Goal: Task Accomplishment & Management: Complete application form

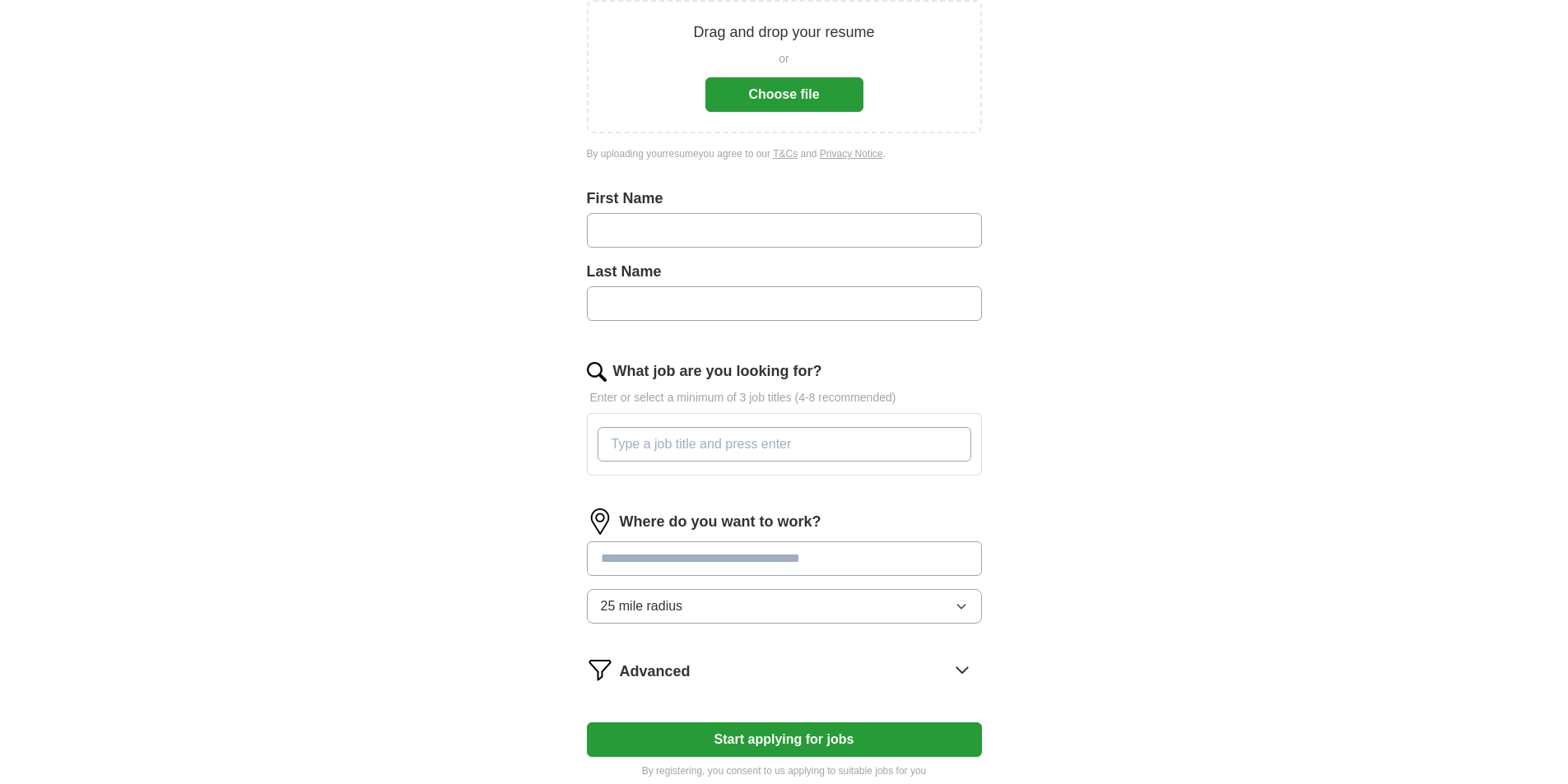
scroll to position [29, 0]
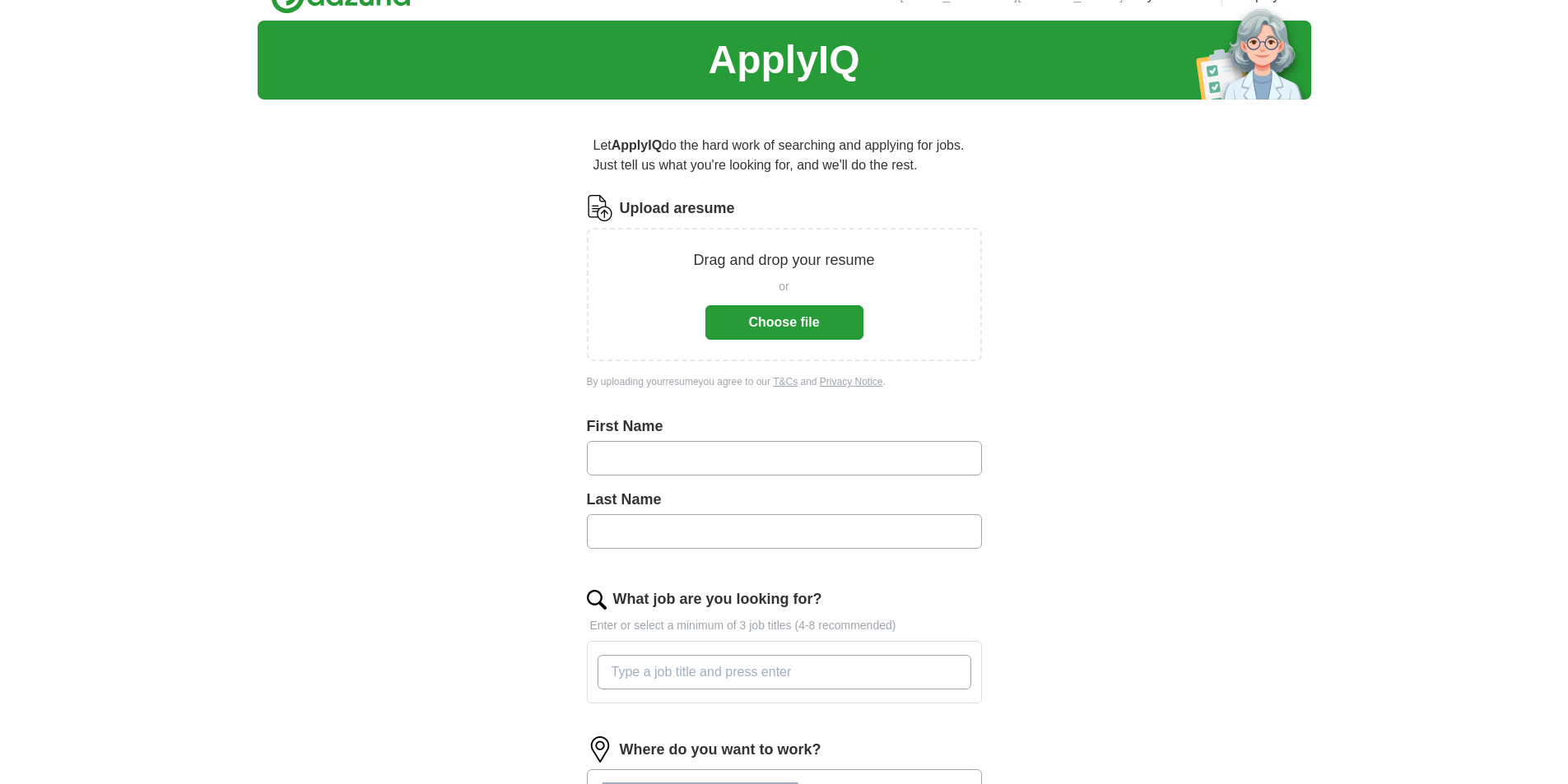
click at [784, 322] on button "Choose file" at bounding box center [784, 322] width 158 height 35
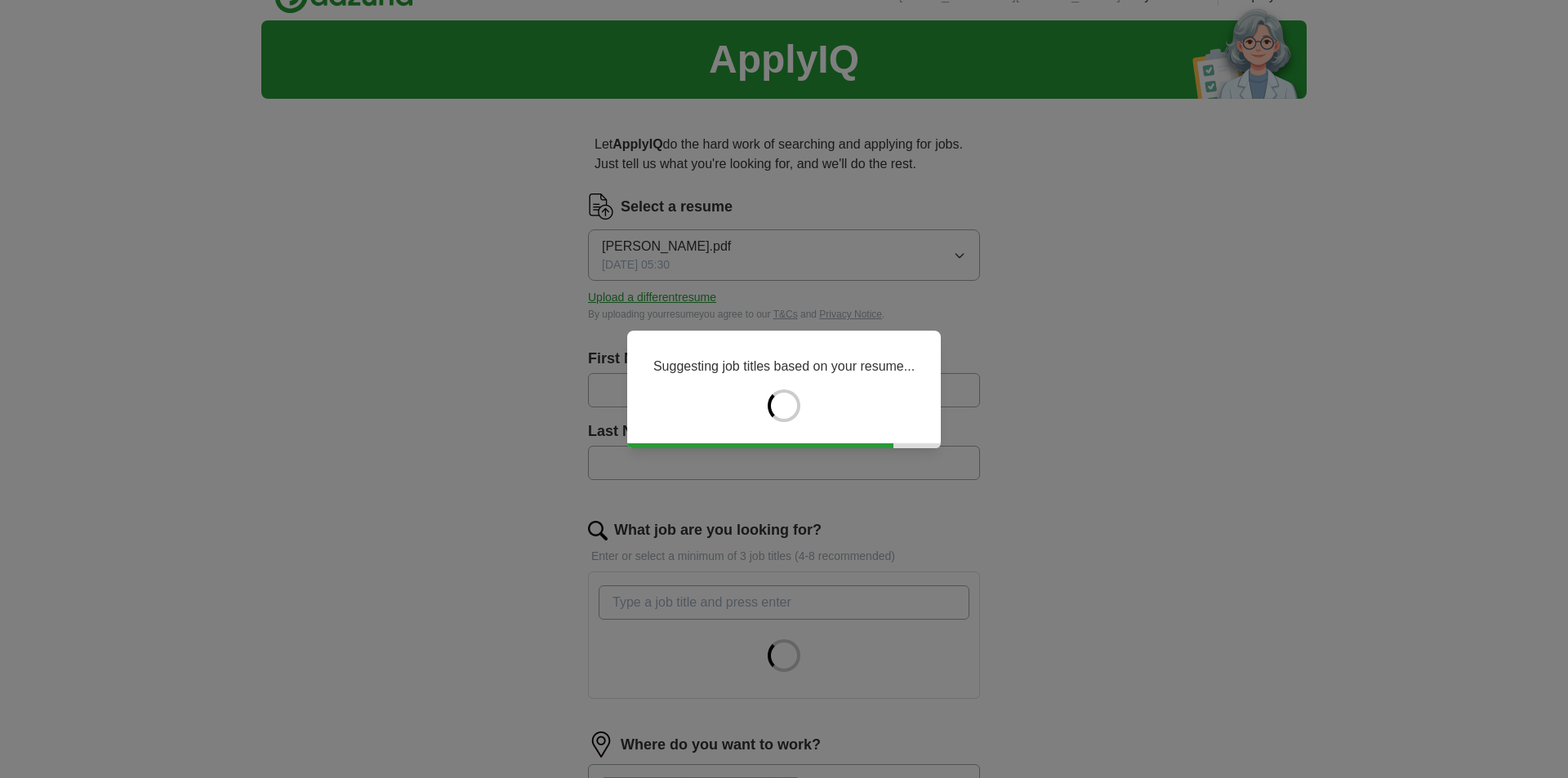
type input "******"
type input "****"
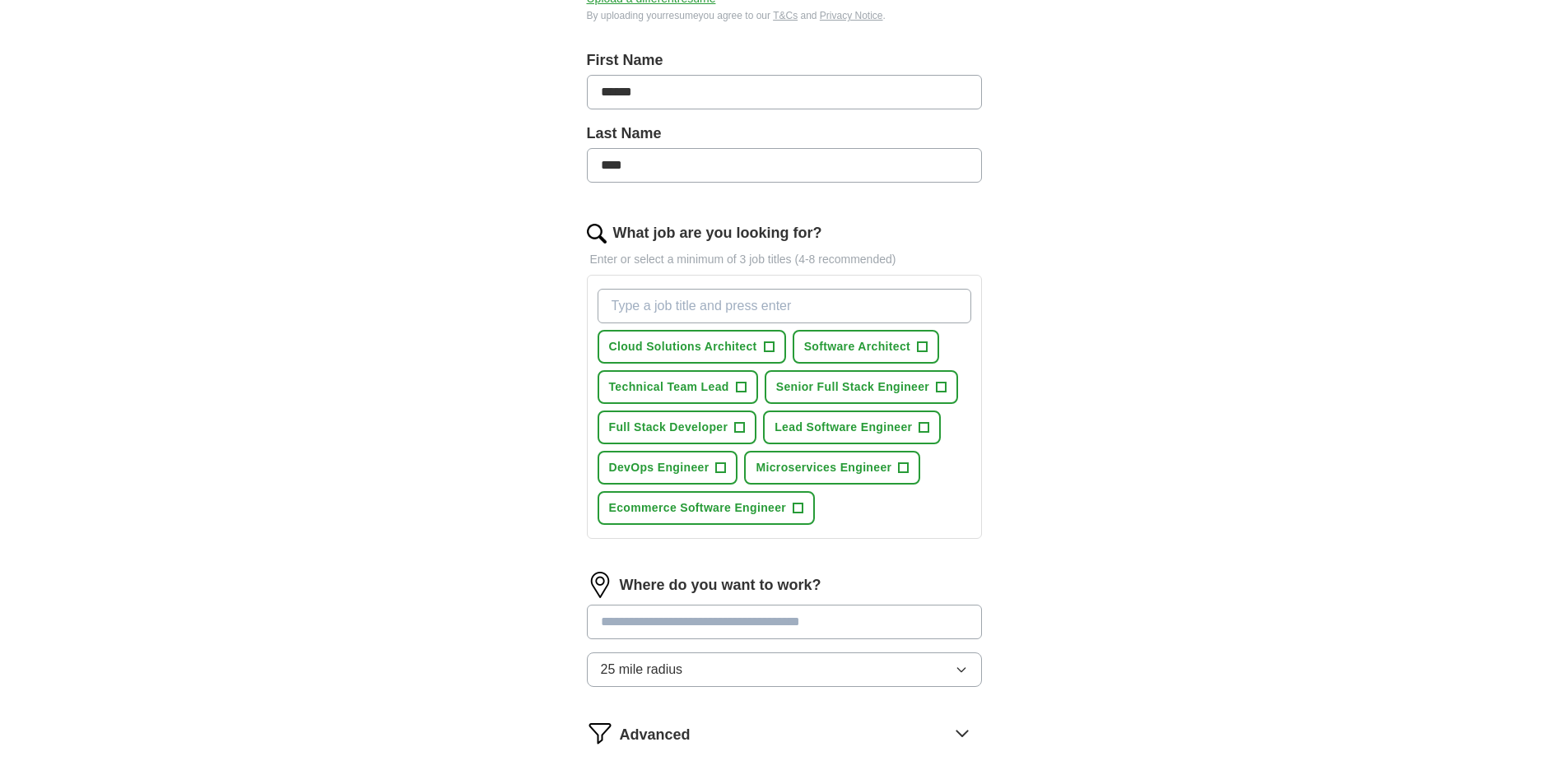
scroll to position [359, 0]
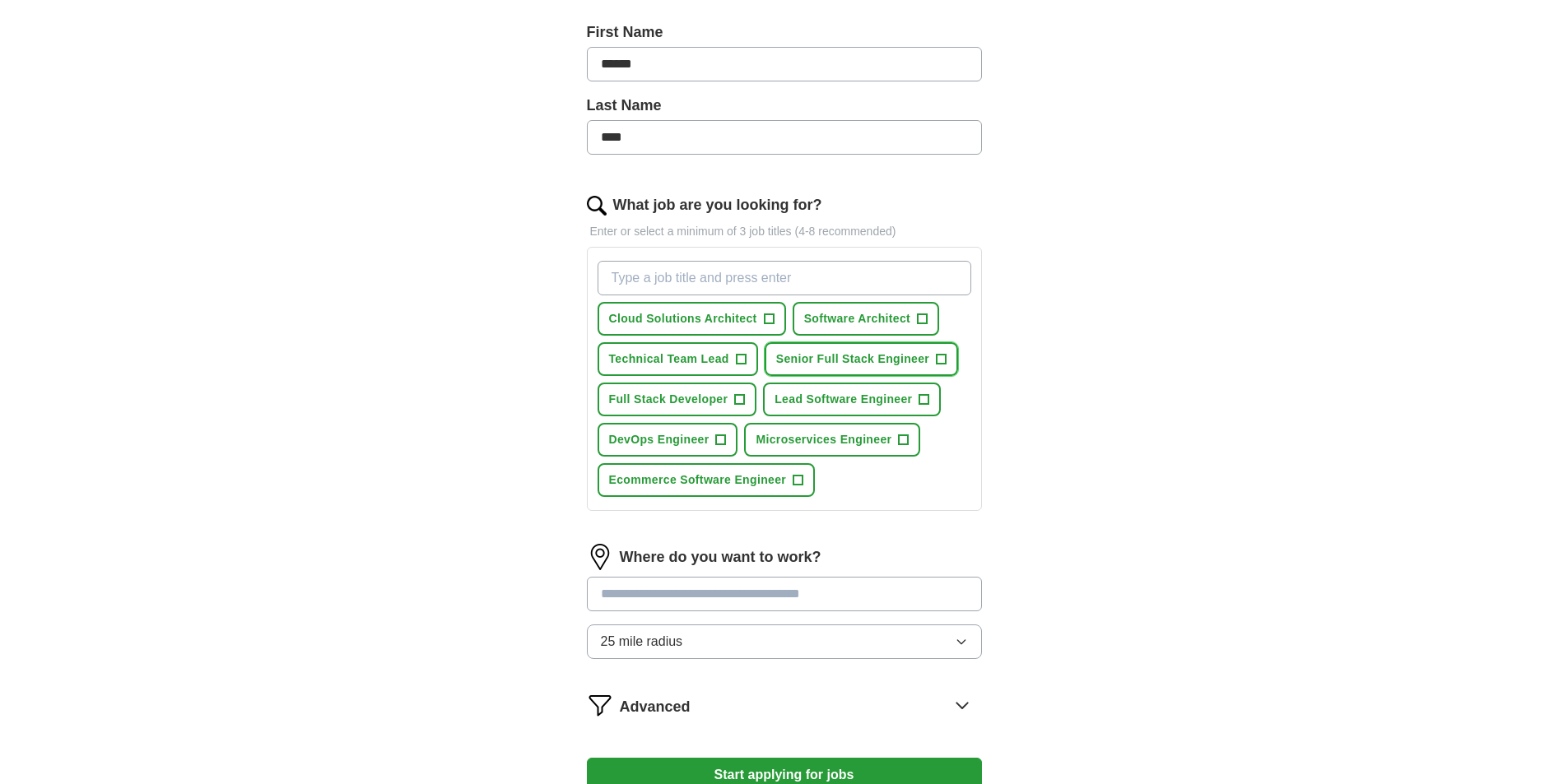
click at [940, 360] on span "+" at bounding box center [941, 359] width 10 height 13
click at [744, 358] on span "+" at bounding box center [740, 359] width 10 height 13
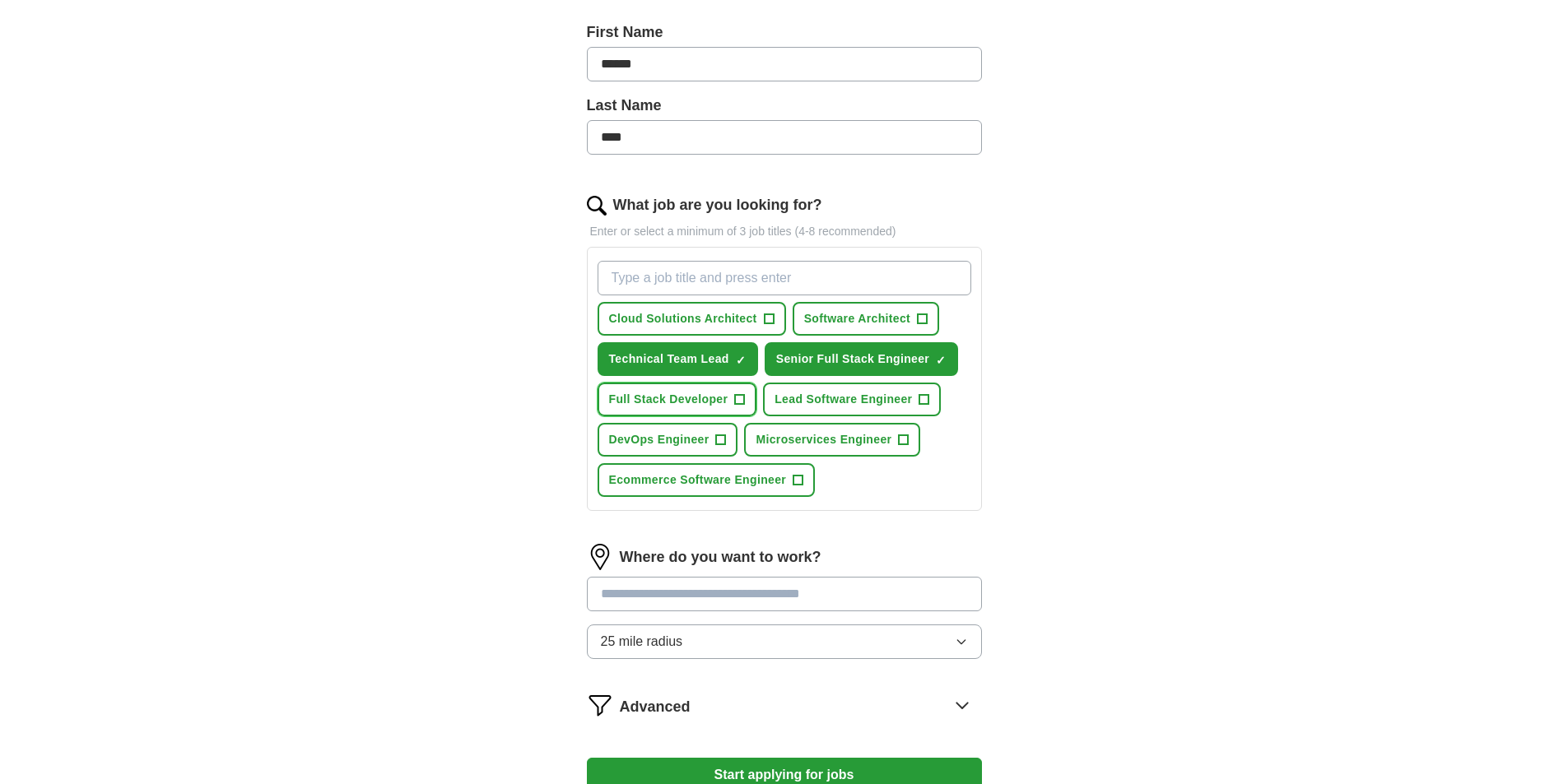
click at [741, 399] on span "+" at bounding box center [740, 399] width 10 height 13
click at [925, 395] on span "+" at bounding box center [924, 399] width 10 height 13
click at [800, 476] on span "+" at bounding box center [798, 480] width 10 height 13
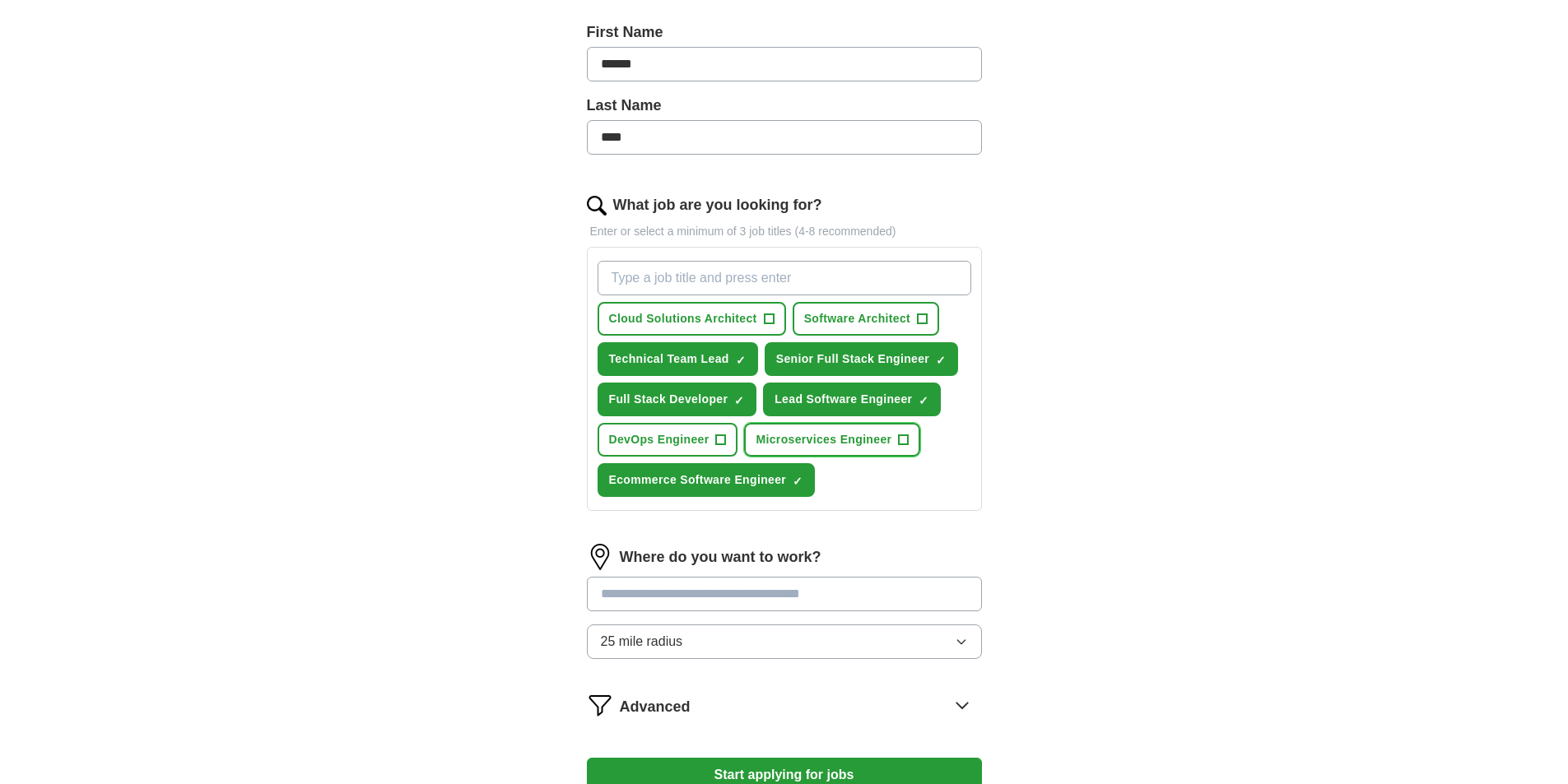
click at [883, 438] on span "Microservices Engineer" at bounding box center [824, 439] width 136 height 17
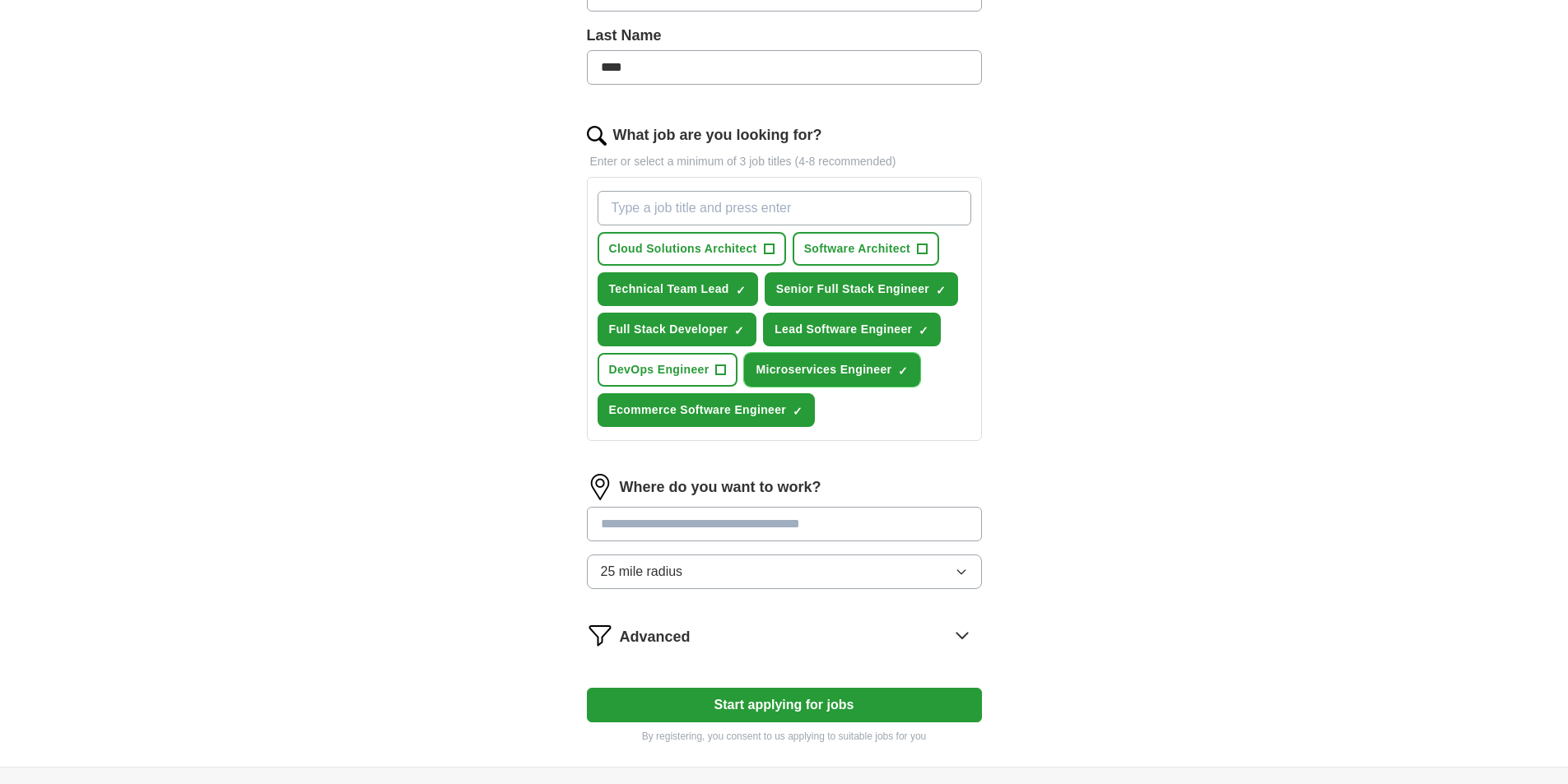
scroll to position [578, 0]
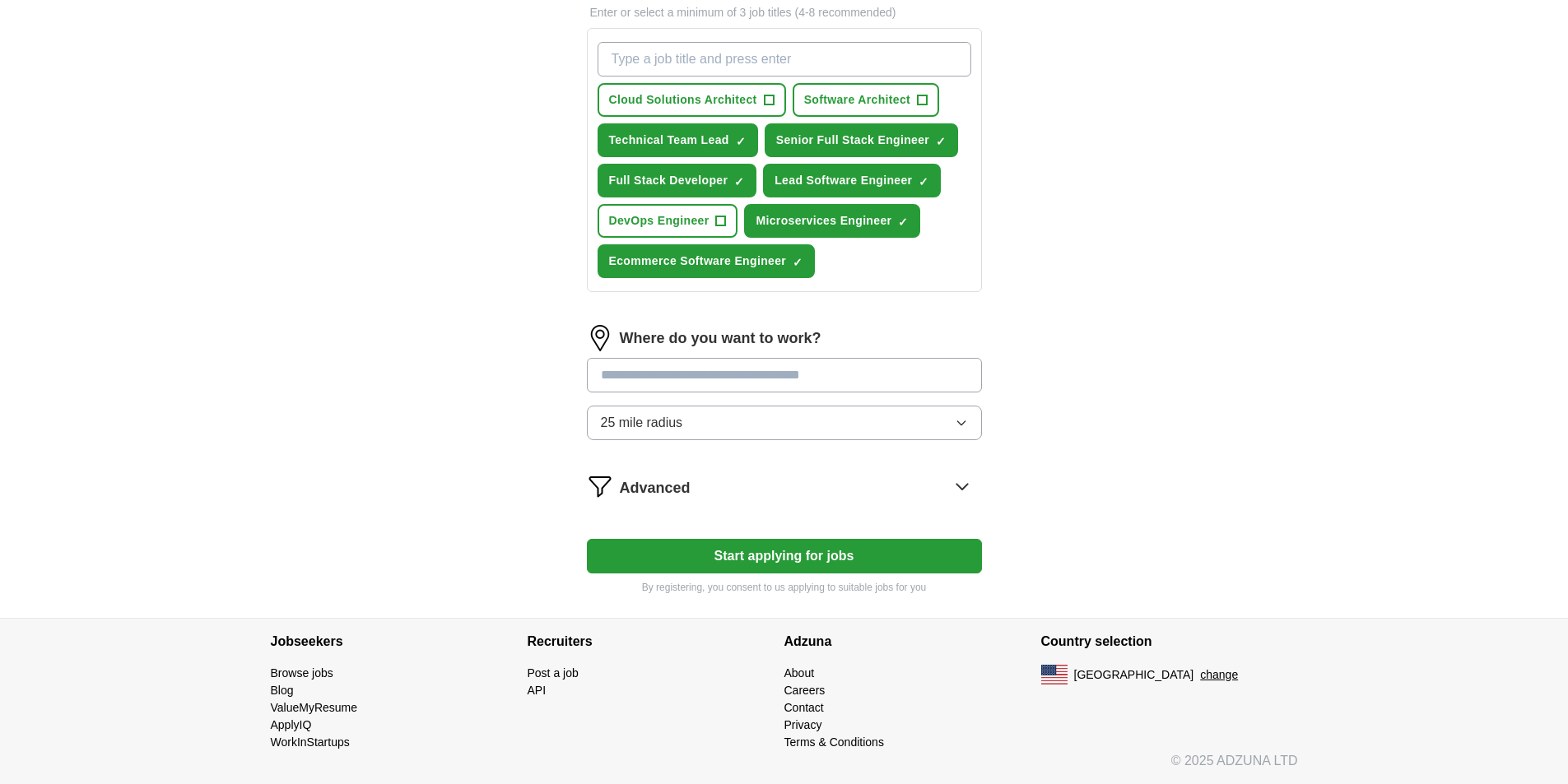
click at [685, 381] on input at bounding box center [784, 375] width 395 height 35
click at [724, 415] on div "Where do you want to work? 25 mile radius" at bounding box center [784, 389] width 395 height 129
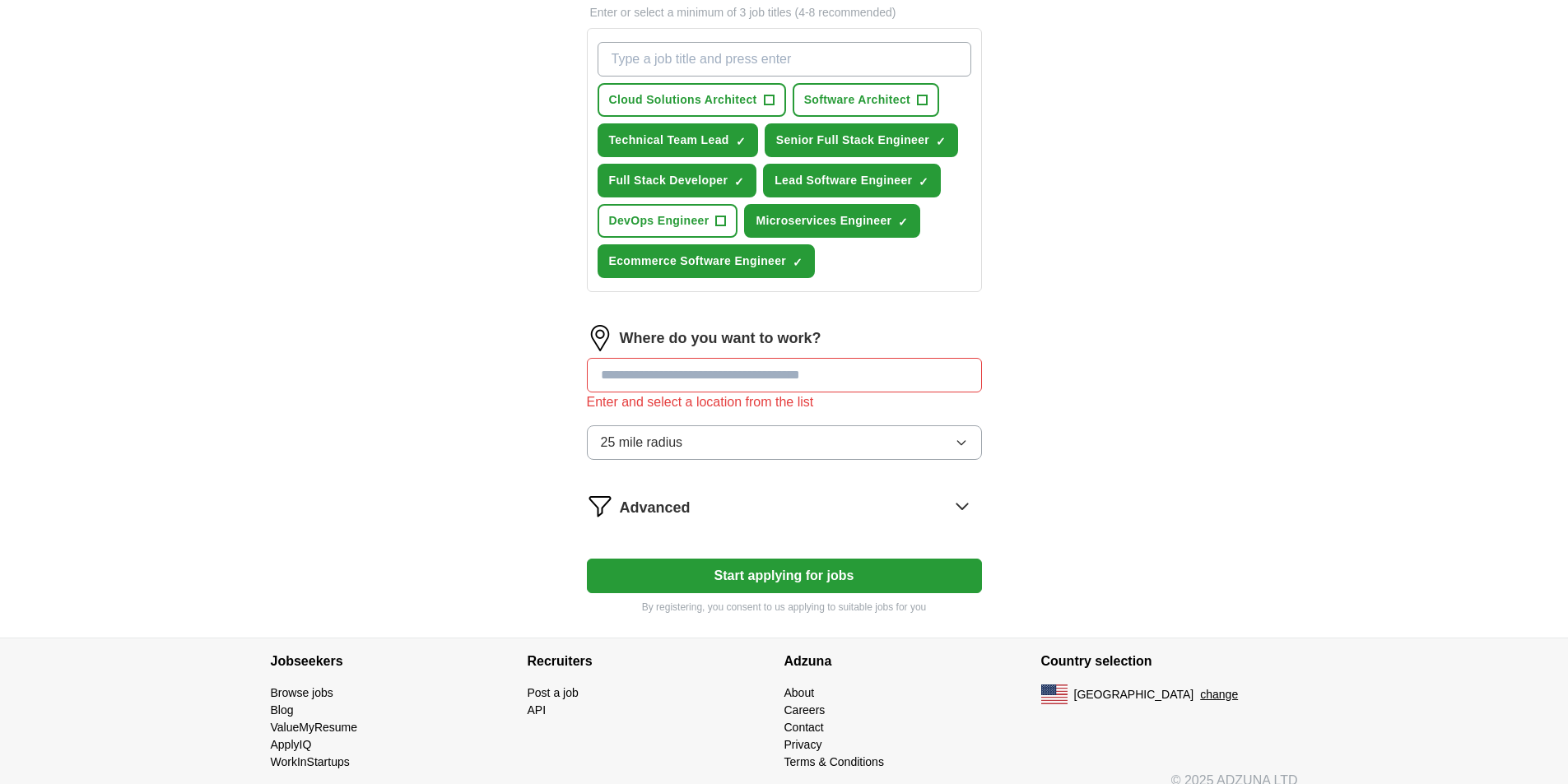
click at [703, 377] on input at bounding box center [784, 375] width 395 height 35
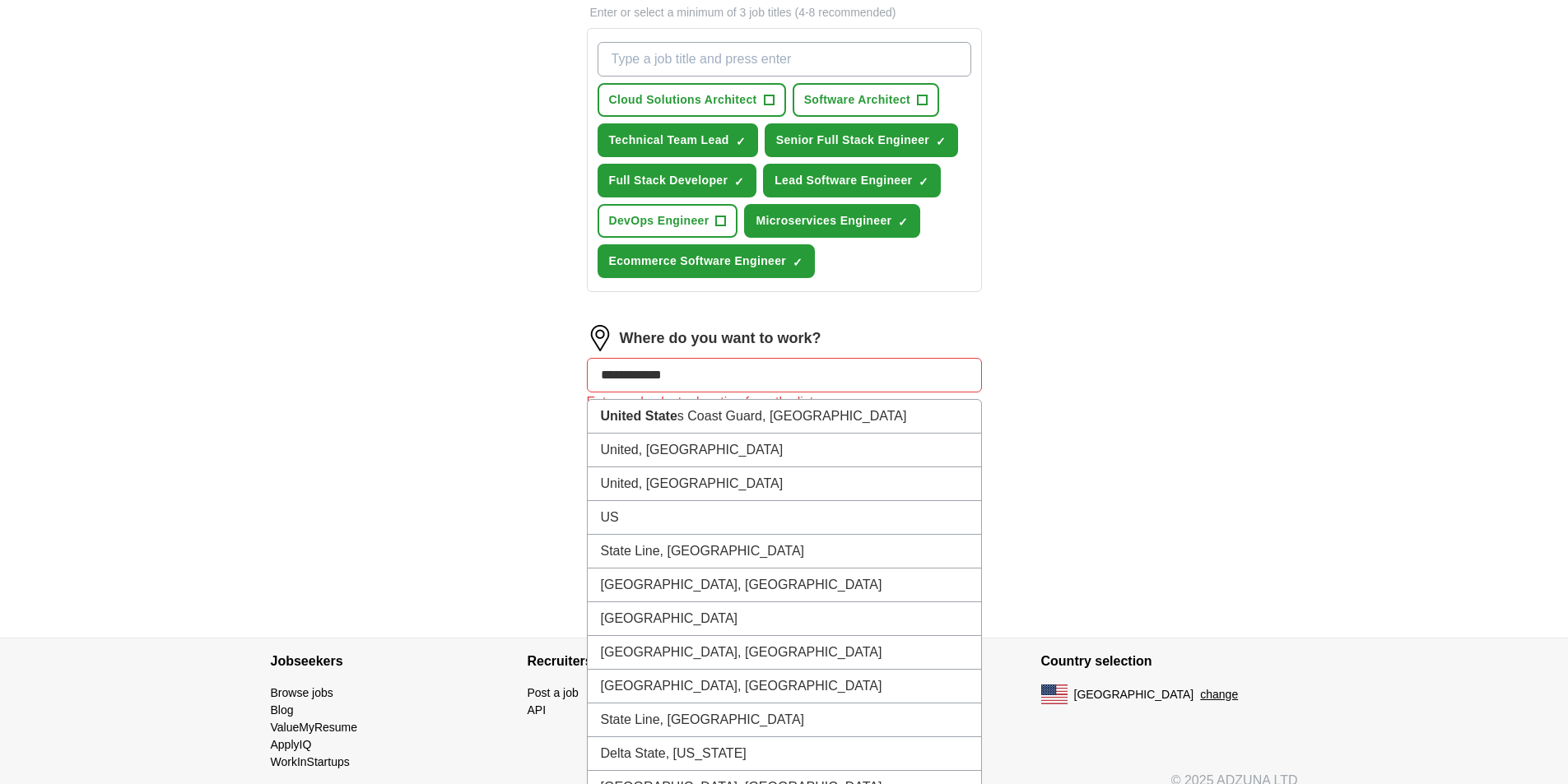
type input "******"
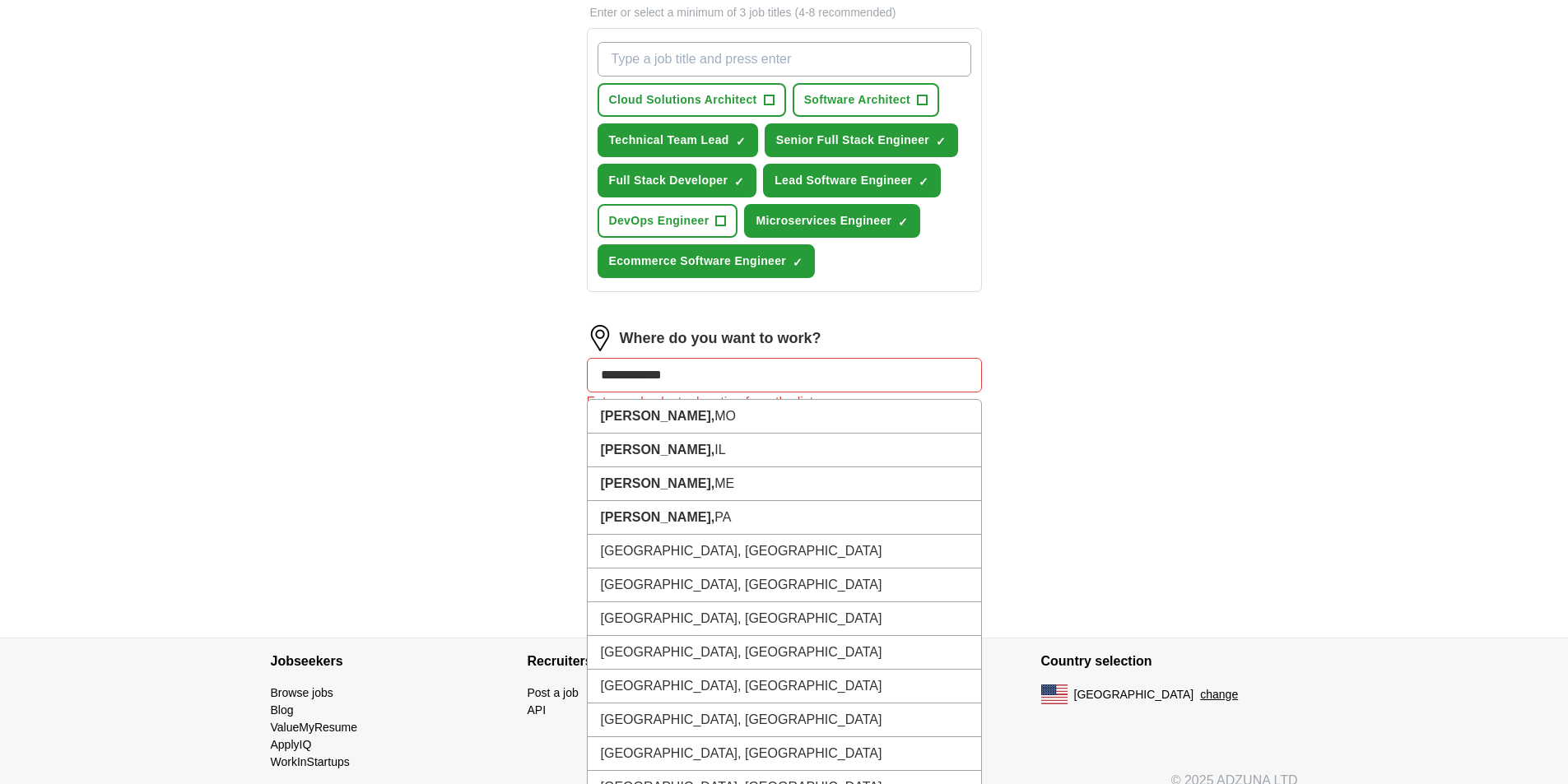
type input "**********"
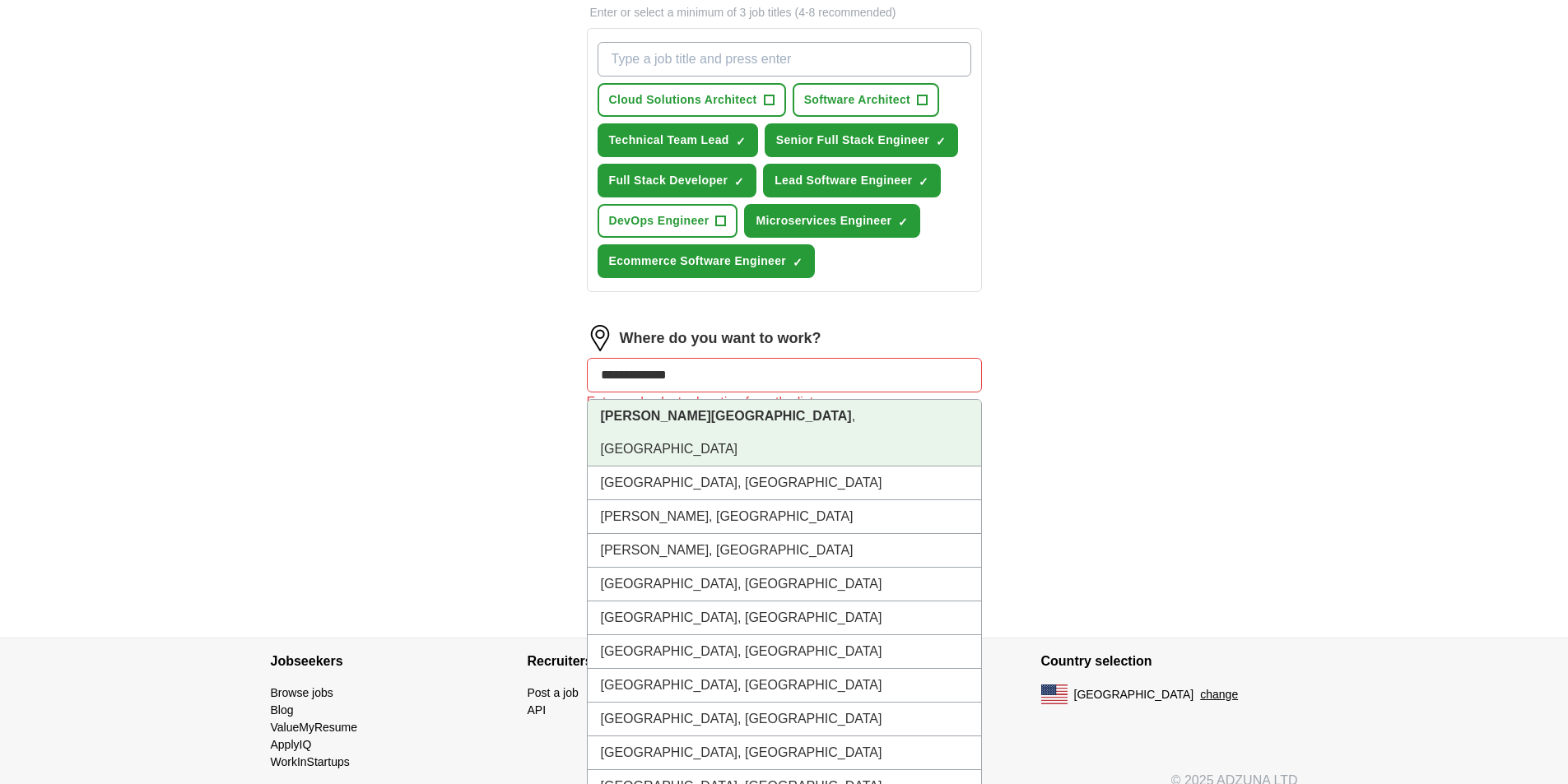
click at [707, 424] on li "[GEOGRAPHIC_DATA] , [GEOGRAPHIC_DATA]" at bounding box center [784, 433] width 393 height 67
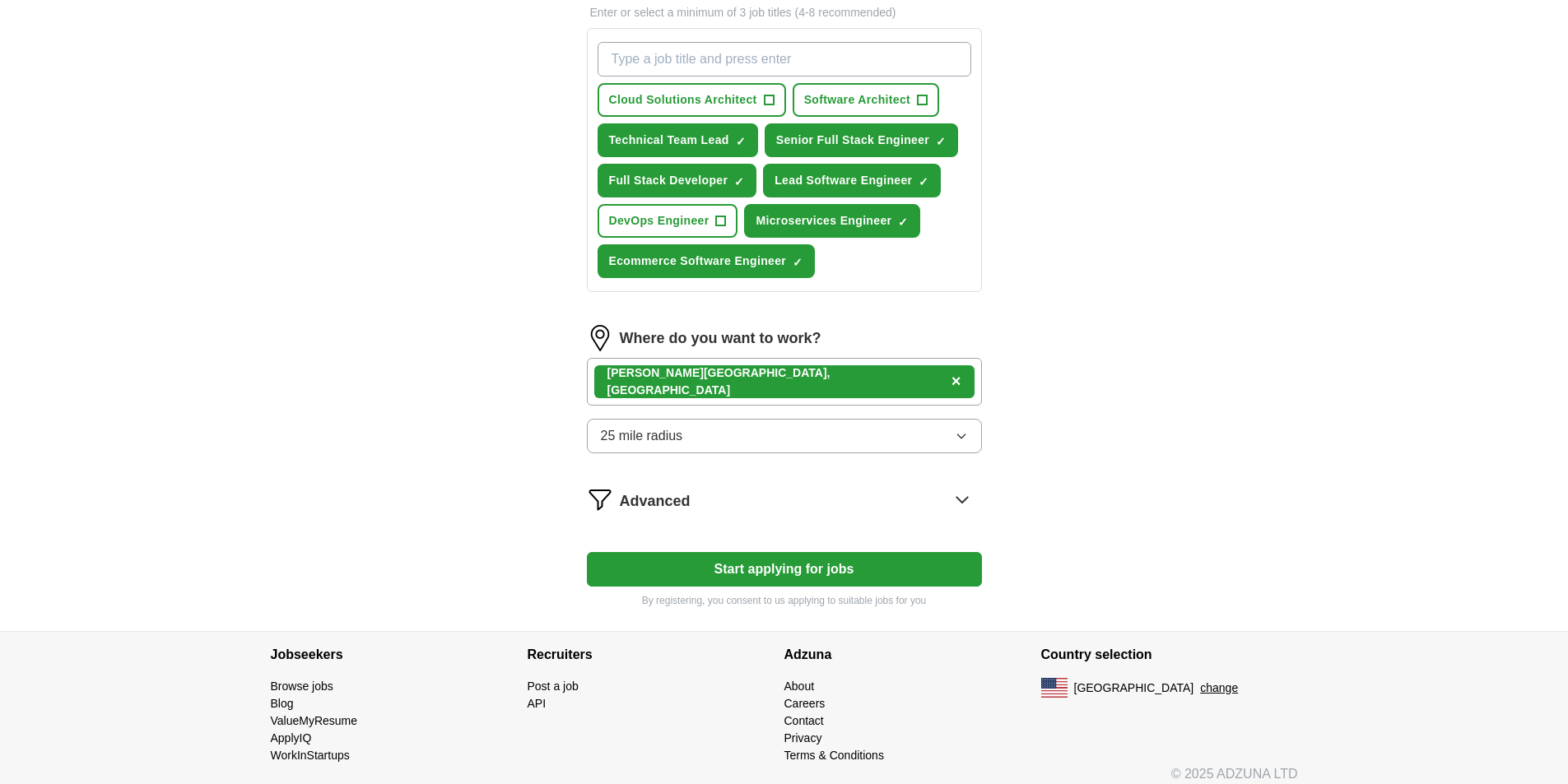
click at [788, 388] on div "[GEOGRAPHIC_DATA] , [GEOGRAPHIC_DATA] ×" at bounding box center [784, 381] width 395 height 47
click at [793, 380] on div "[GEOGRAPHIC_DATA] , [GEOGRAPHIC_DATA] ×" at bounding box center [784, 381] width 395 height 47
click at [660, 436] on span "25 mile radius" at bounding box center [641, 436] width 82 height 20
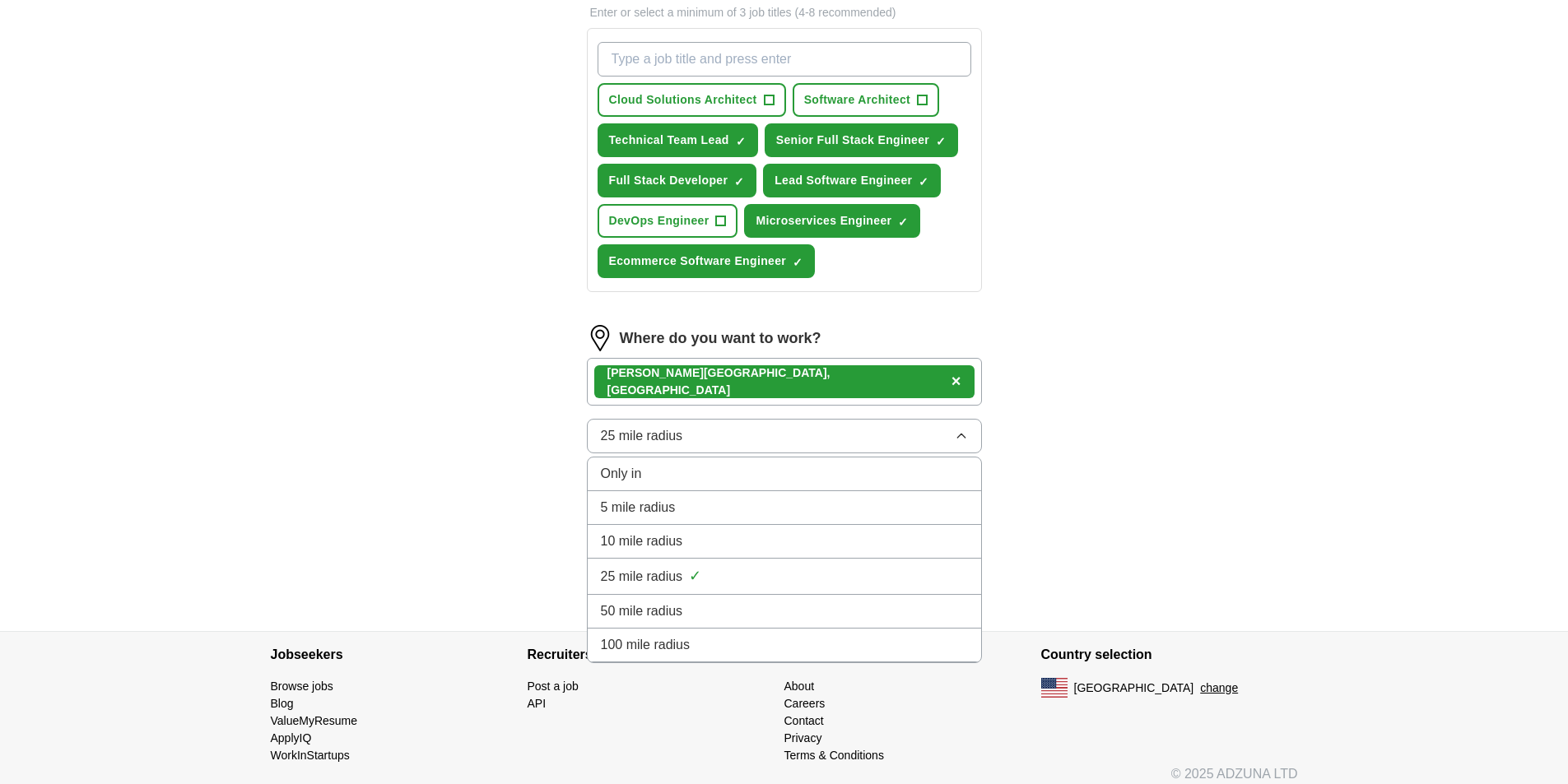
click at [669, 648] on span "100 mile radius" at bounding box center [645, 645] width 89 height 20
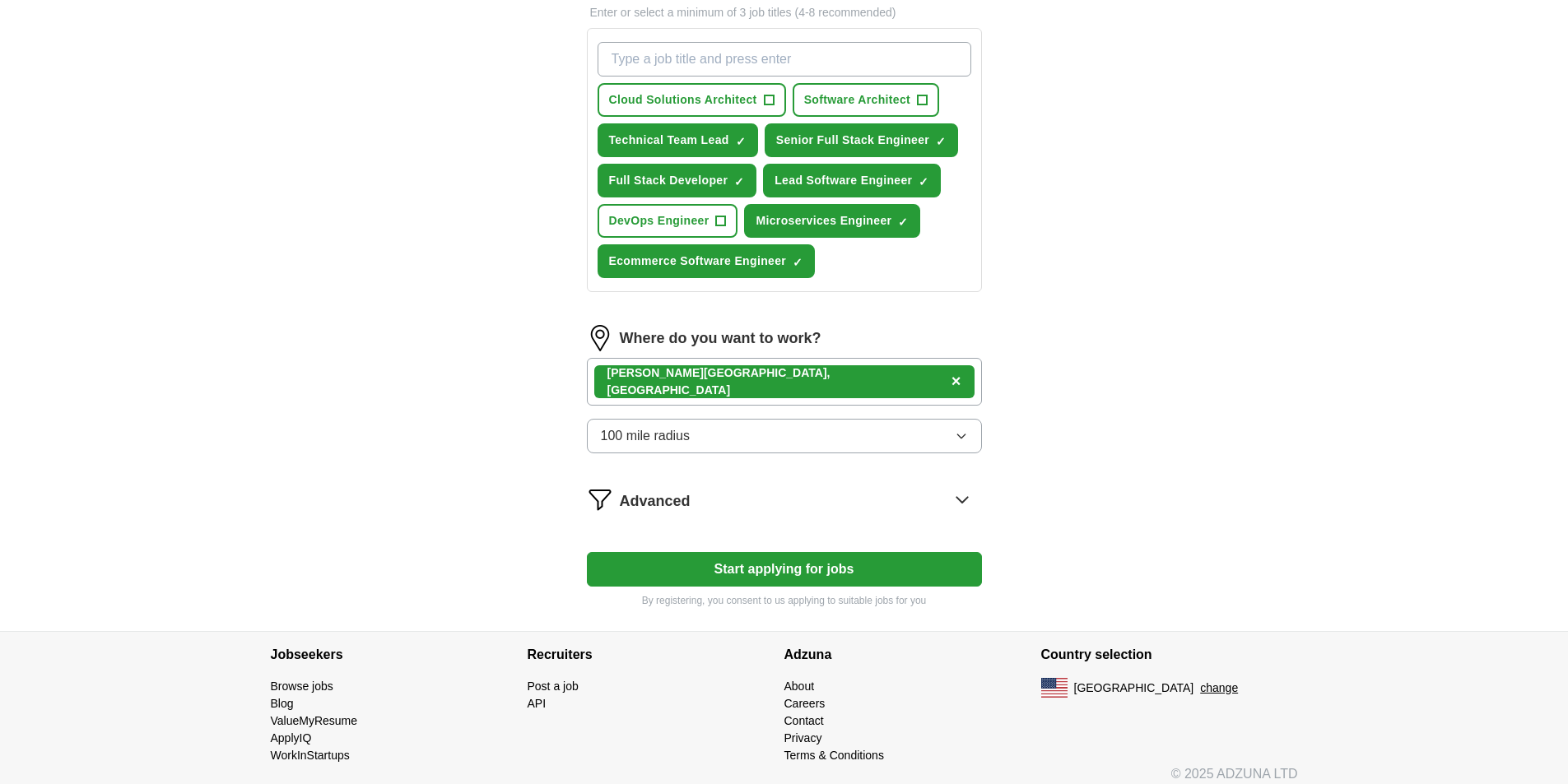
click at [620, 508] on span "Advanced" at bounding box center [655, 501] width 71 height 22
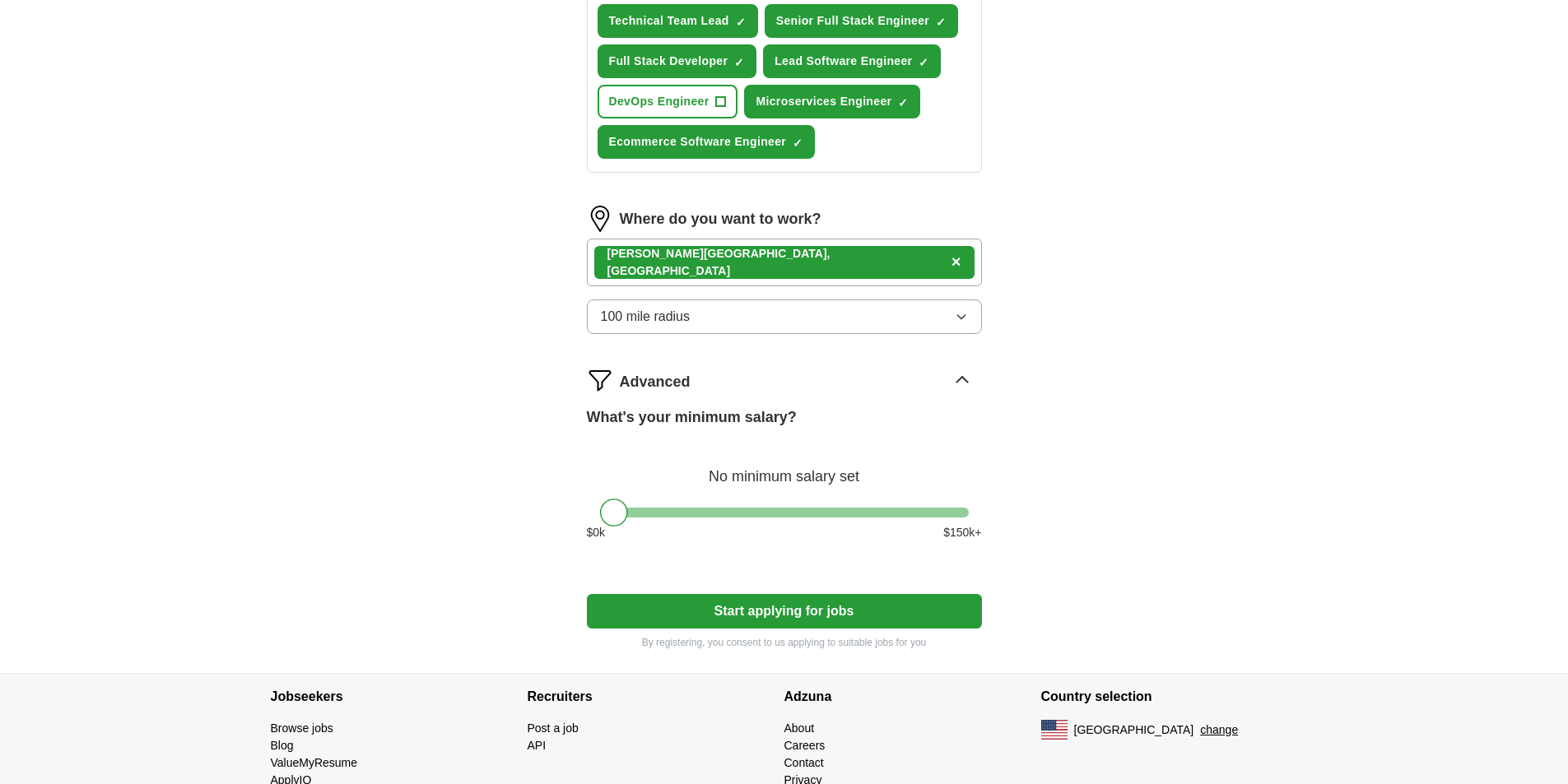
scroll to position [742, 0]
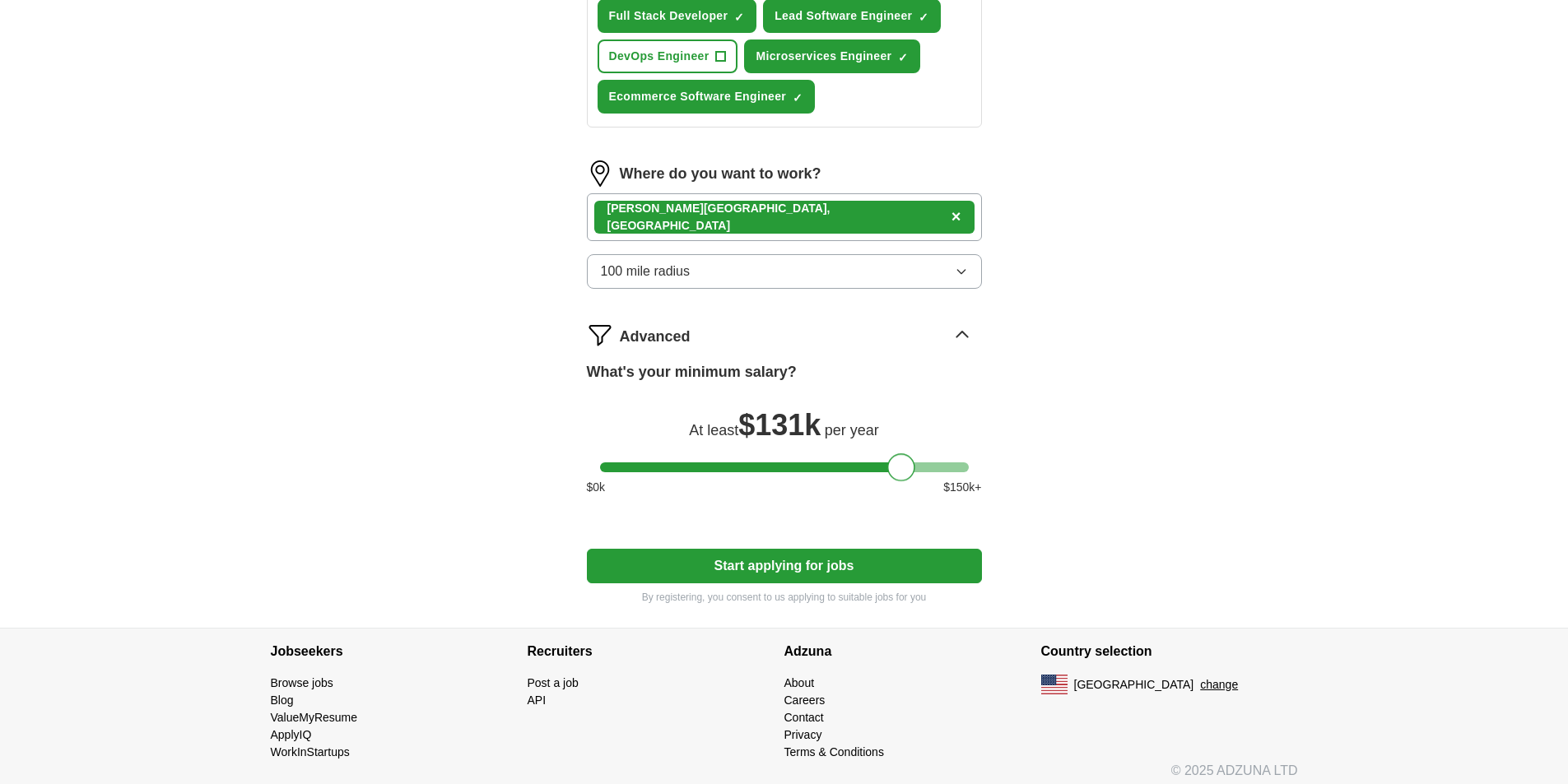
drag, startPoint x: 606, startPoint y: 470, endPoint x: 892, endPoint y: 460, distance: 286.2
click at [892, 460] on div at bounding box center [901, 467] width 28 height 28
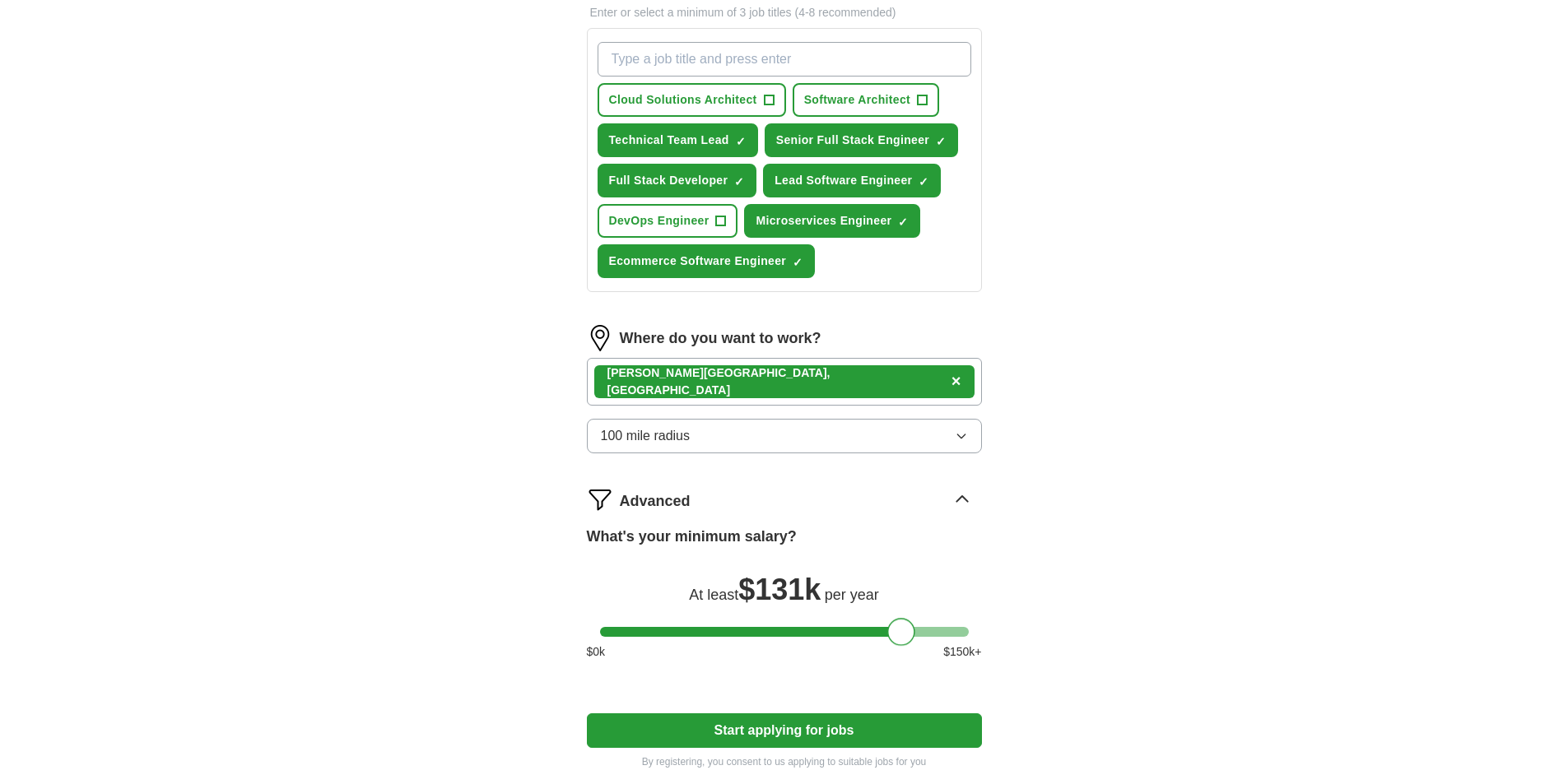
scroll to position [496, 0]
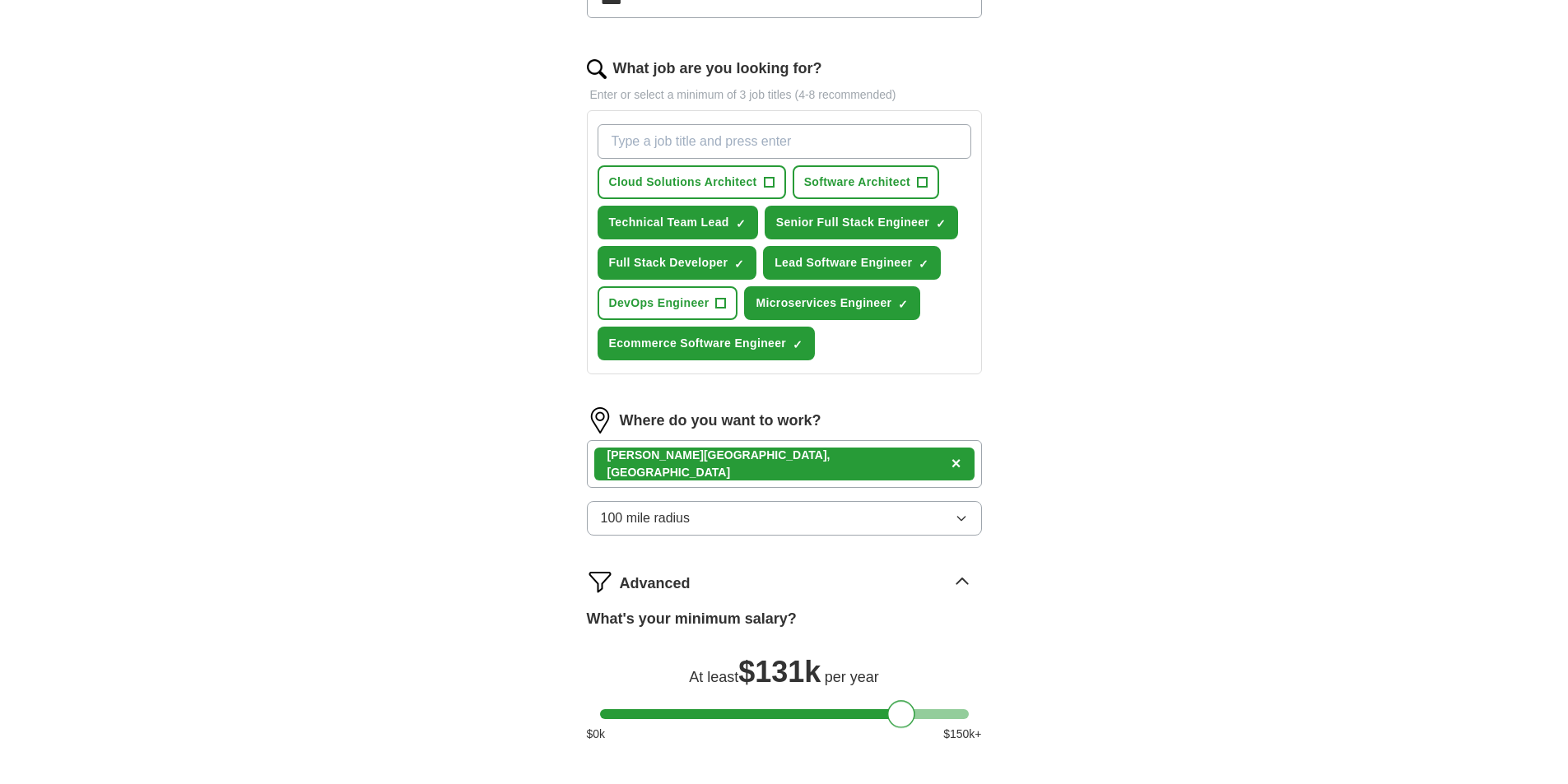
click at [777, 467] on div "[GEOGRAPHIC_DATA] , [GEOGRAPHIC_DATA] ×" at bounding box center [784, 463] width 395 height 47
click at [952, 464] on span "×" at bounding box center [956, 463] width 10 height 18
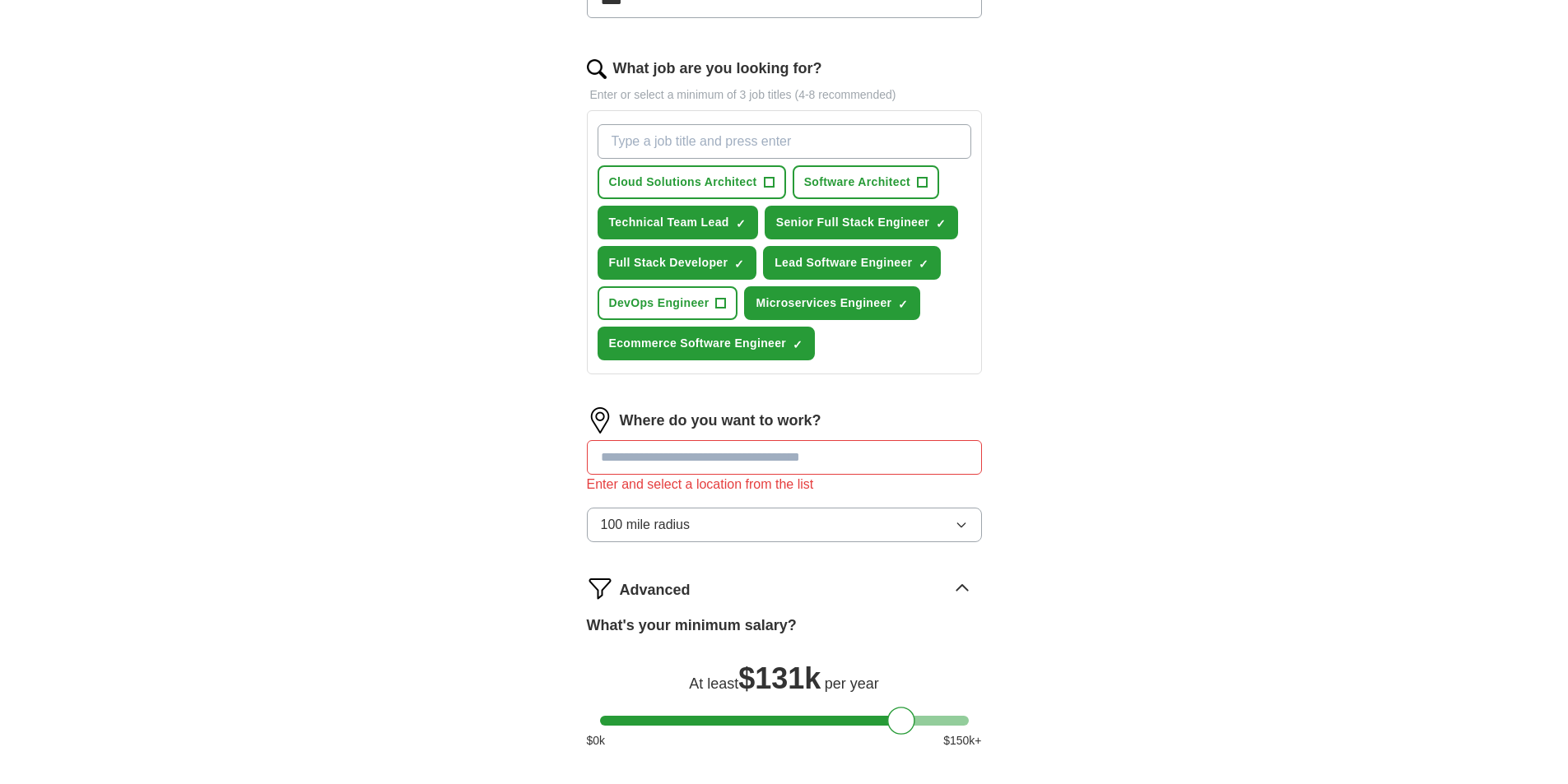
click at [726, 464] on input at bounding box center [784, 457] width 395 height 35
type input "*"
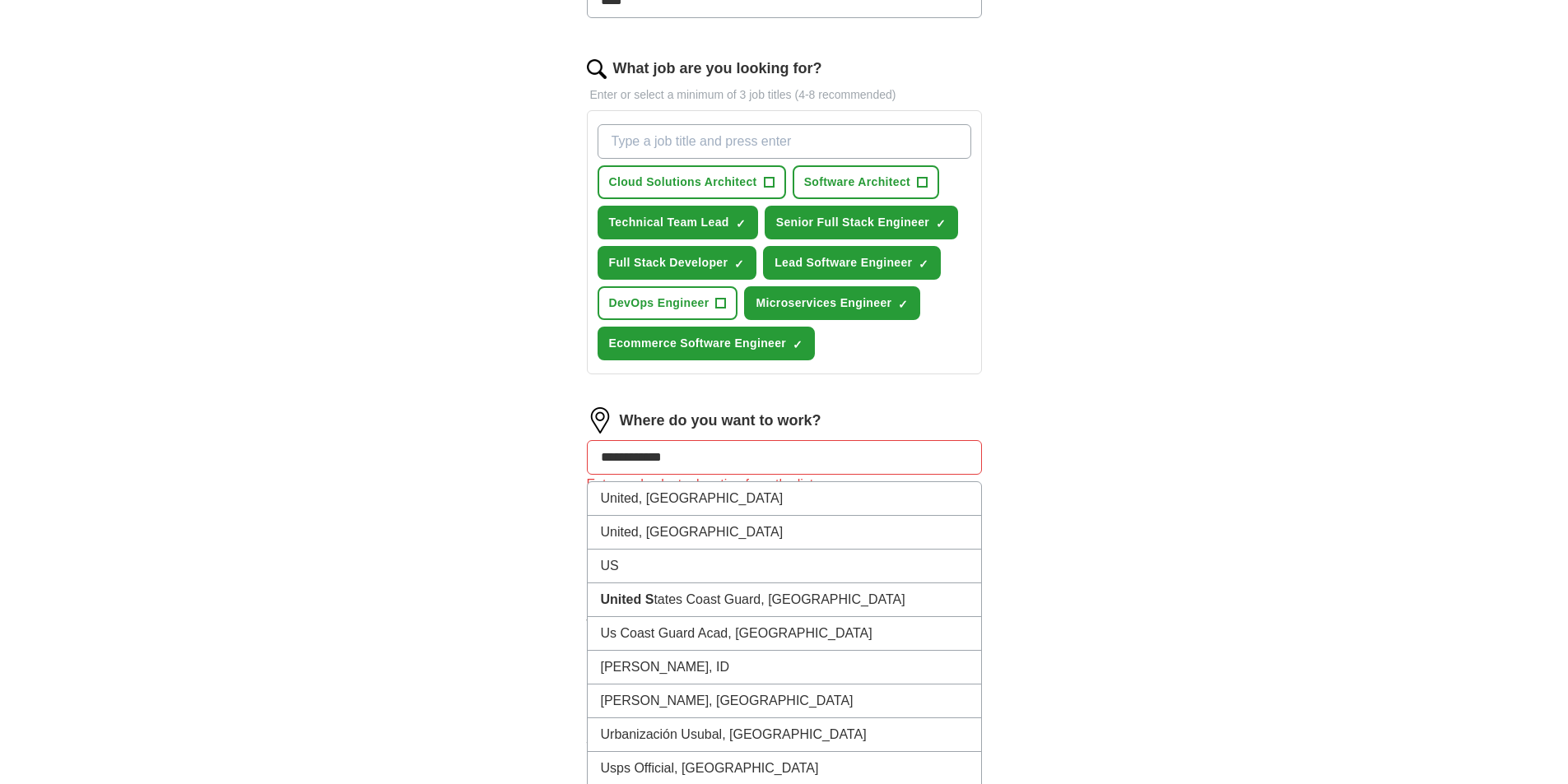
type input "**********"
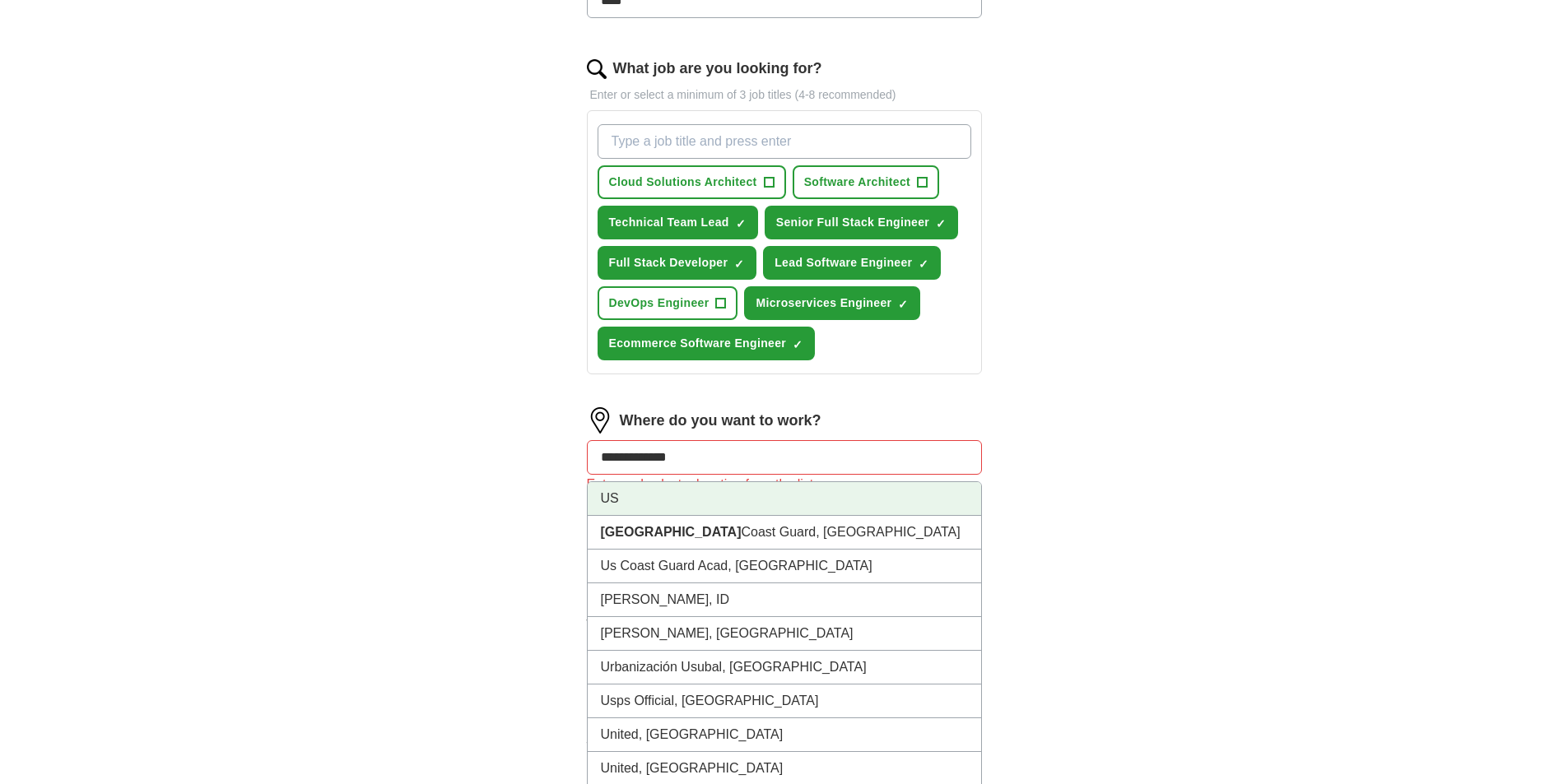
click at [649, 496] on li "US" at bounding box center [784, 499] width 393 height 34
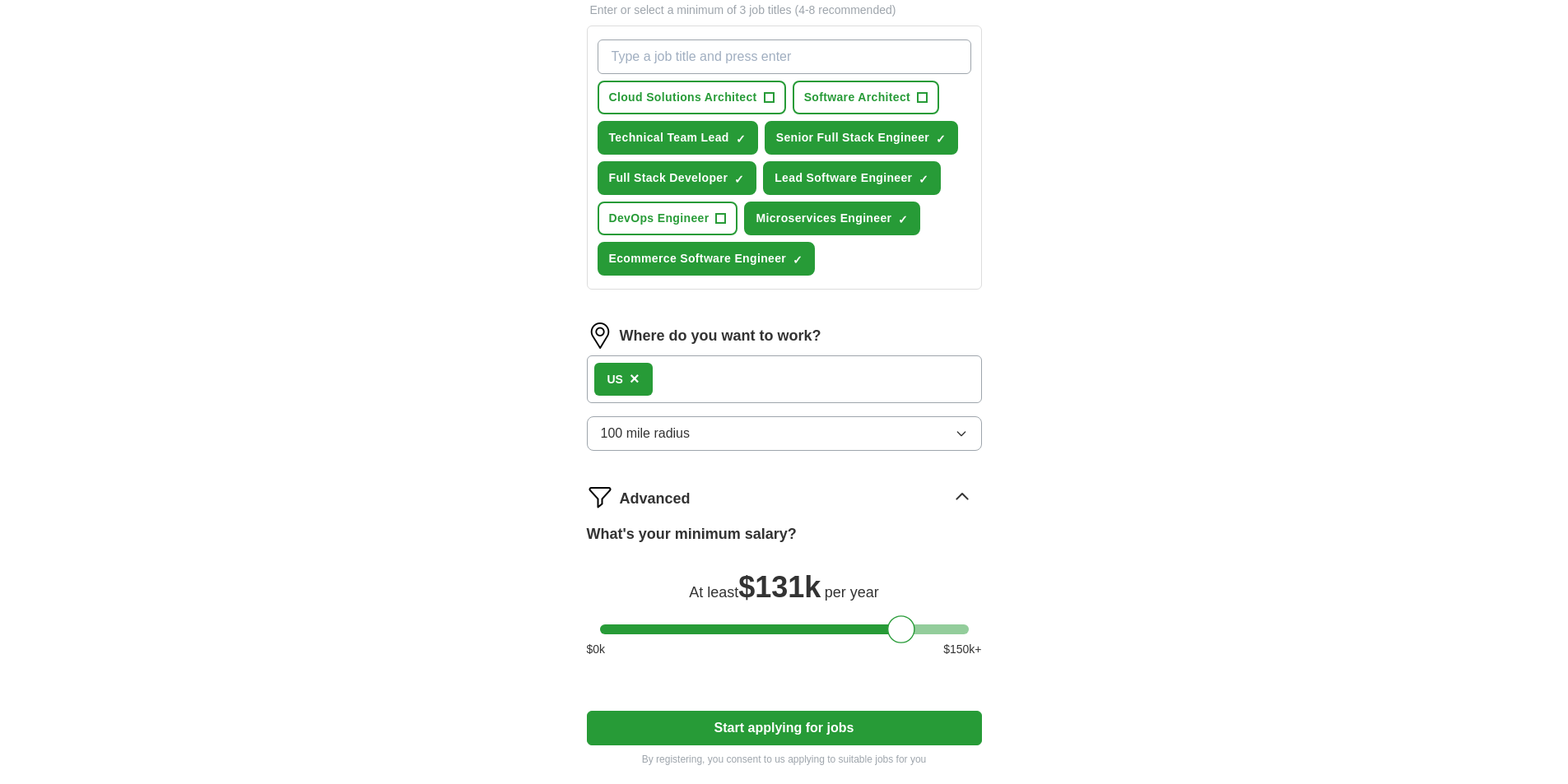
scroll to position [660, 0]
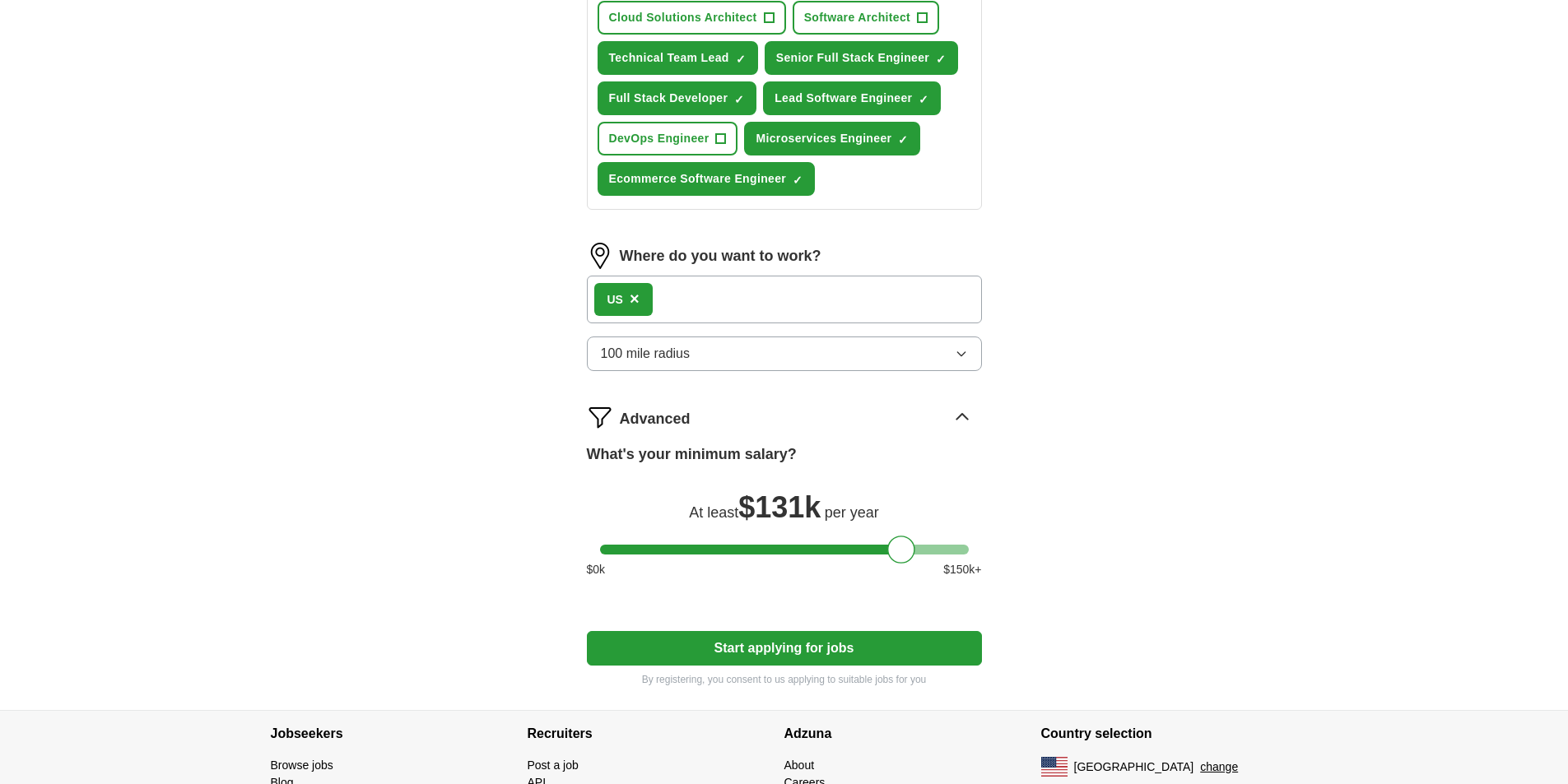
click at [706, 348] on button "100 mile radius" at bounding box center [784, 354] width 395 height 35
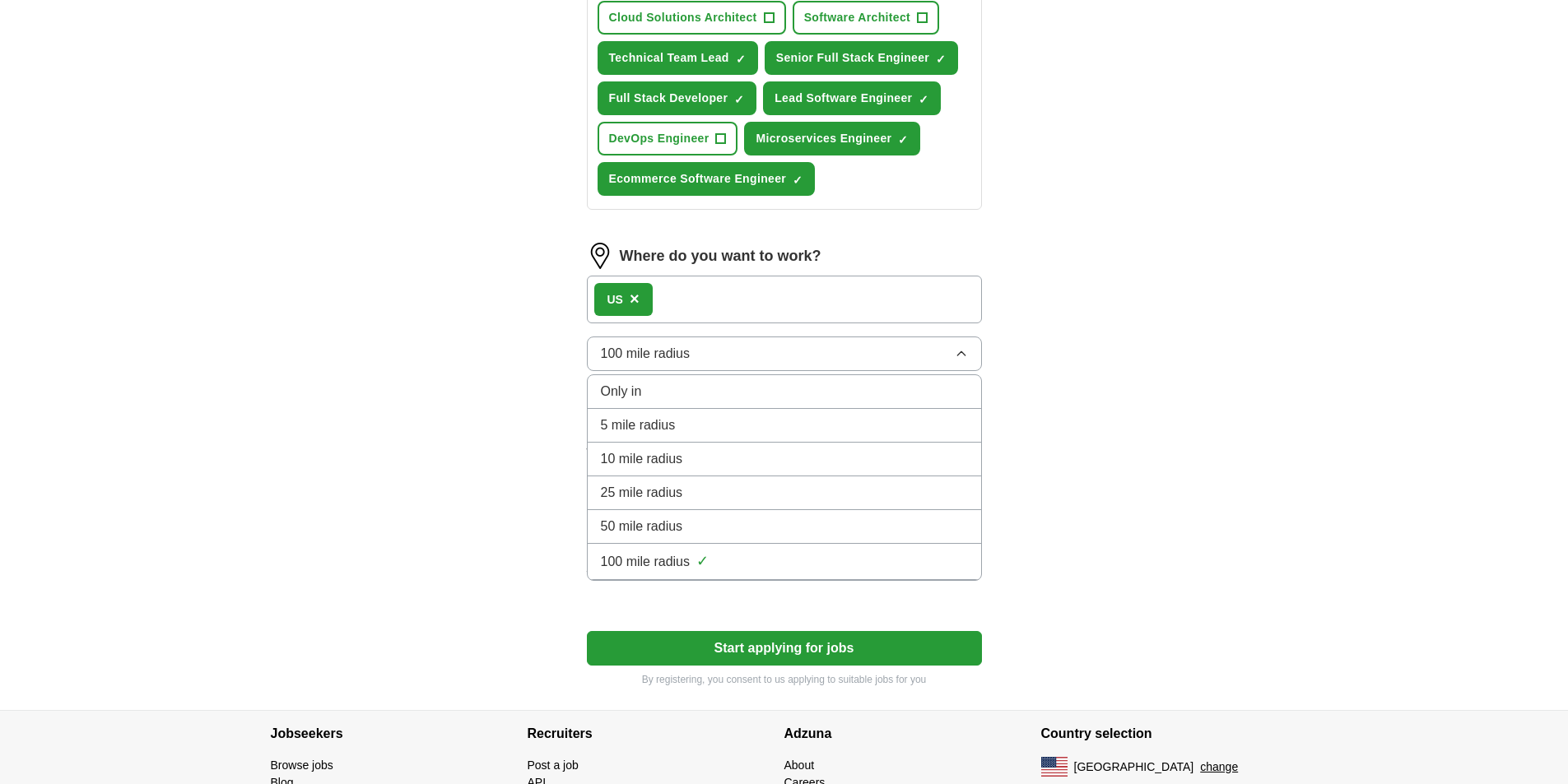
click at [668, 392] on div "Only in" at bounding box center [784, 391] width 367 height 20
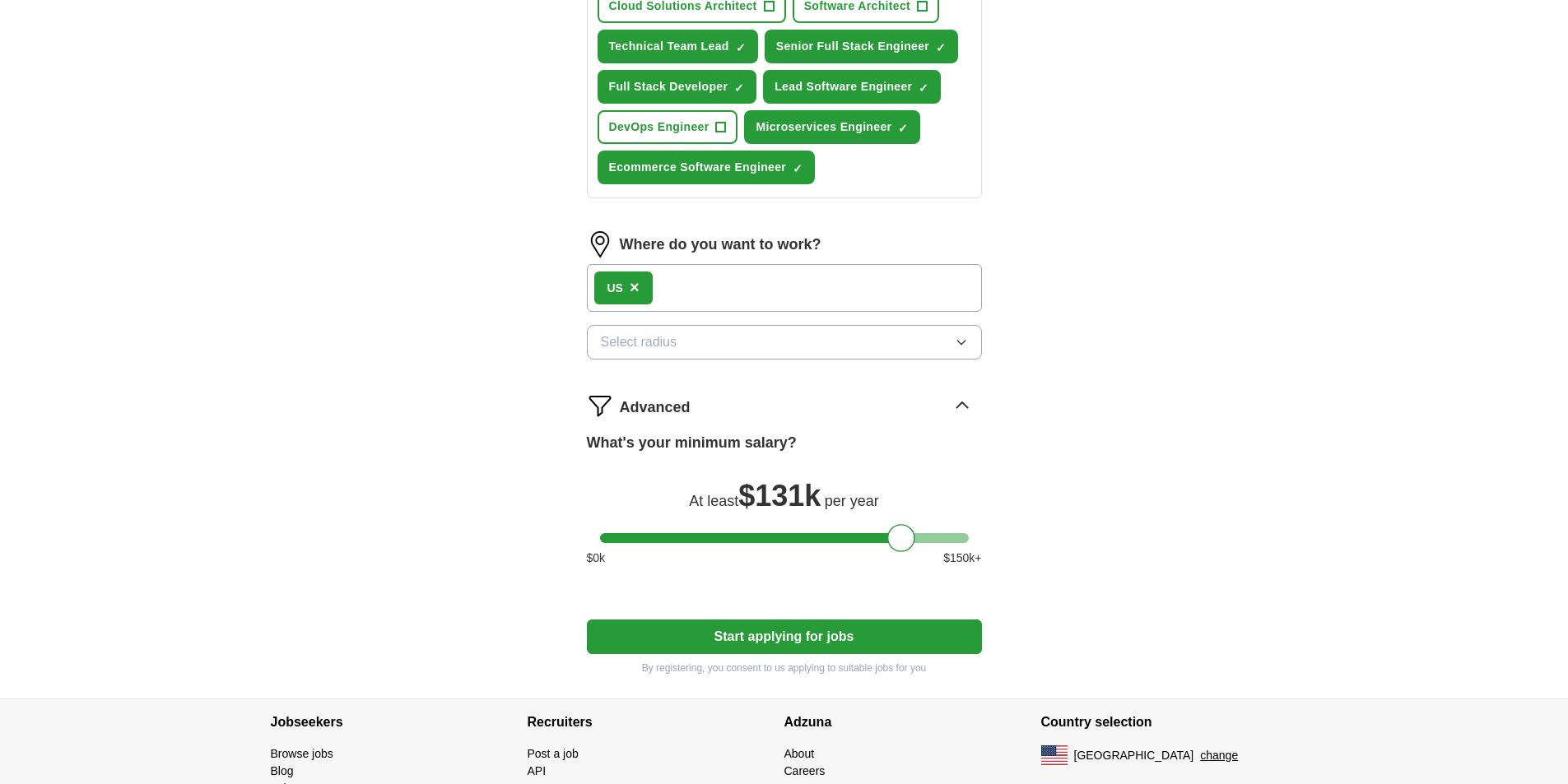
scroll to position [752, 0]
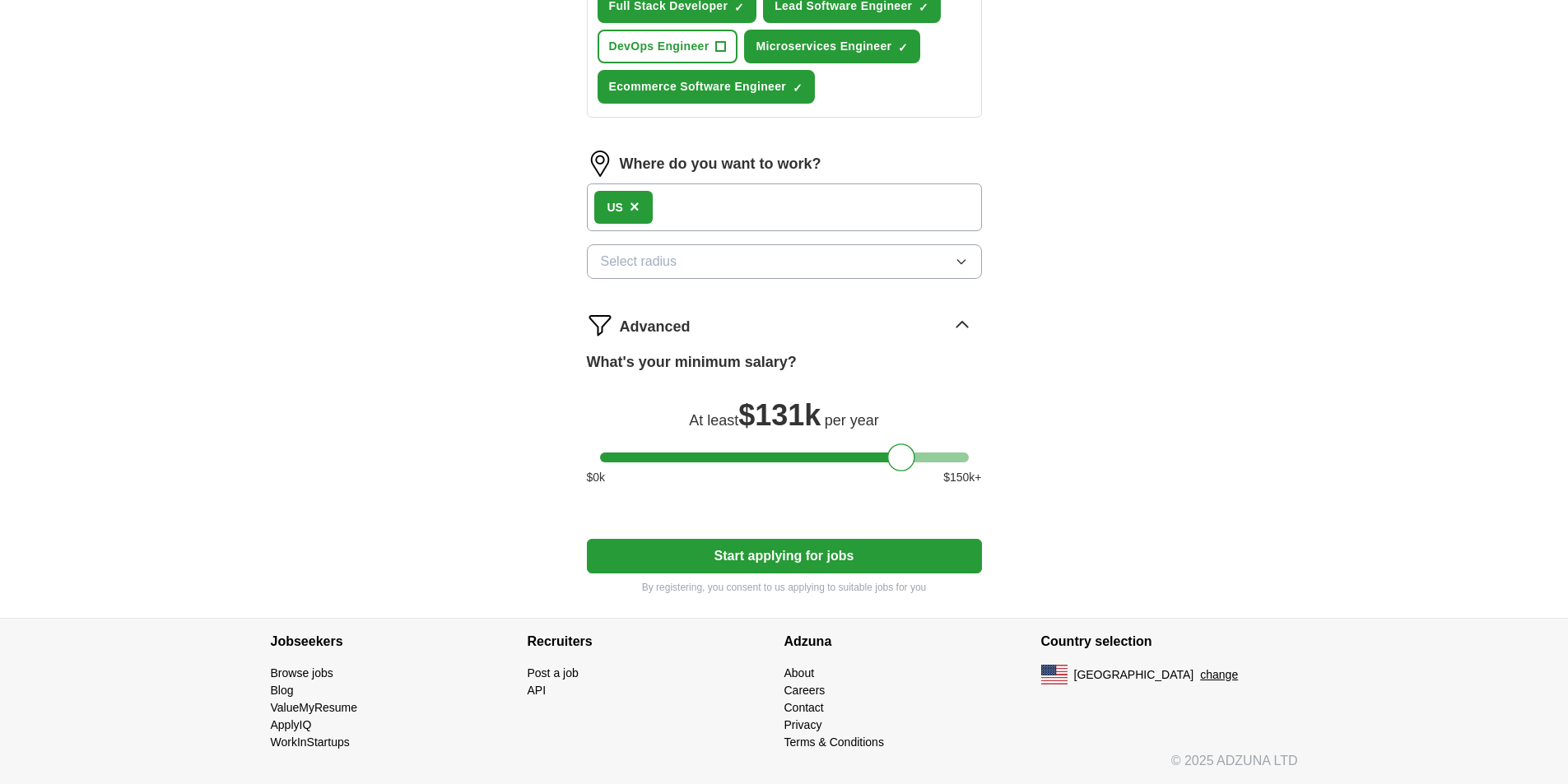
click at [804, 558] on button "Start applying for jobs" at bounding box center [784, 555] width 395 height 35
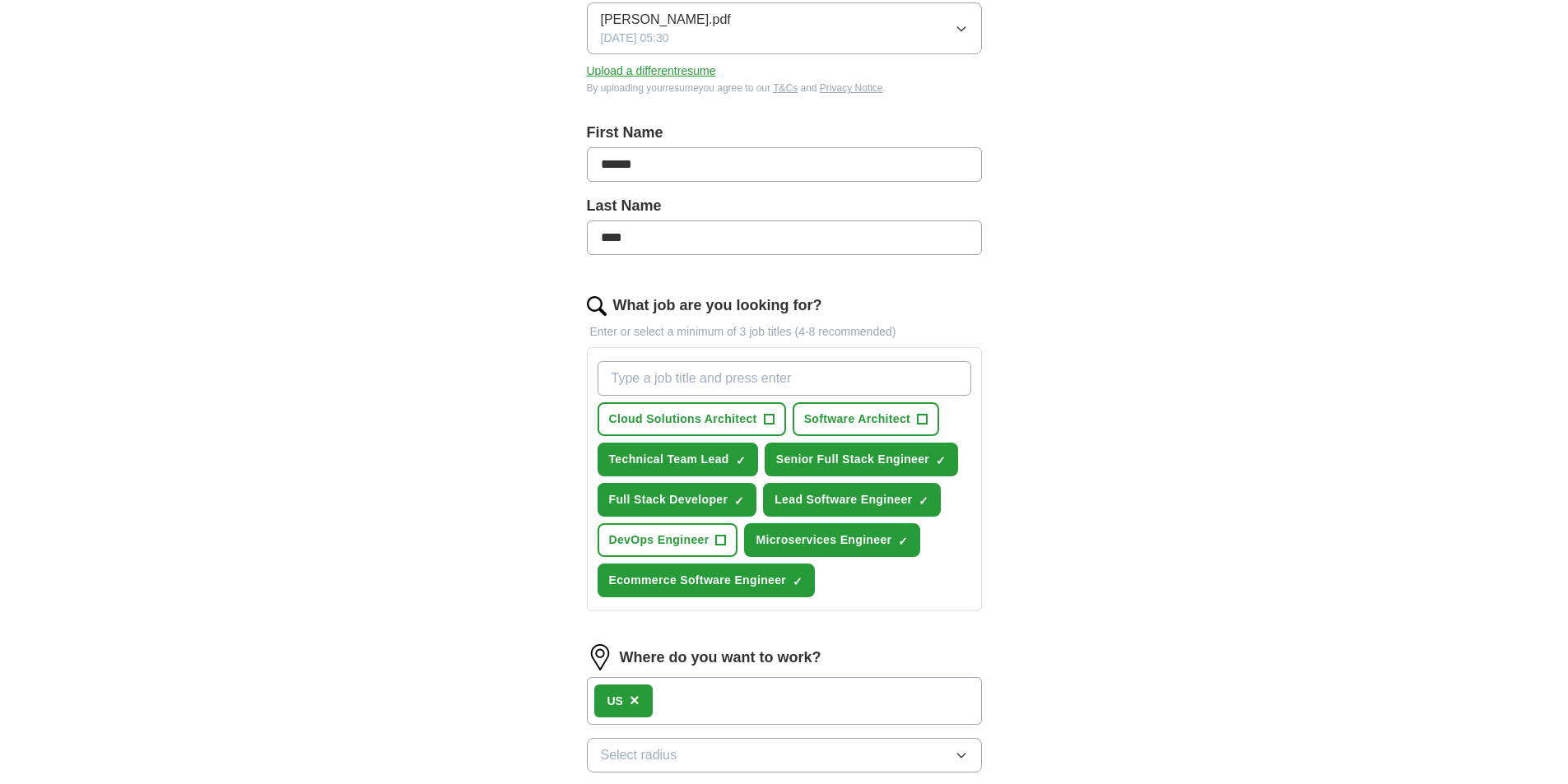
scroll to position [0, 0]
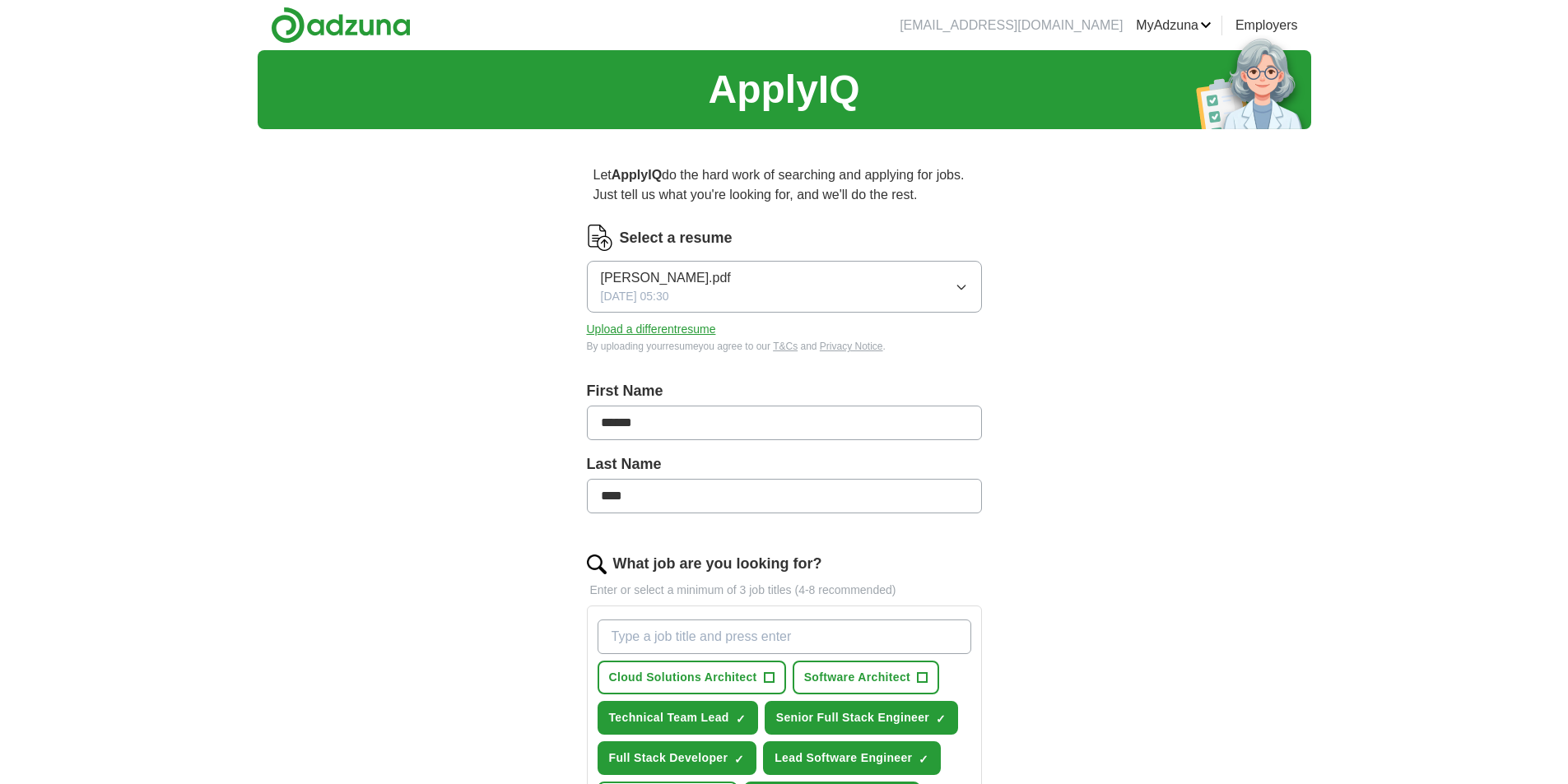
select select "**"
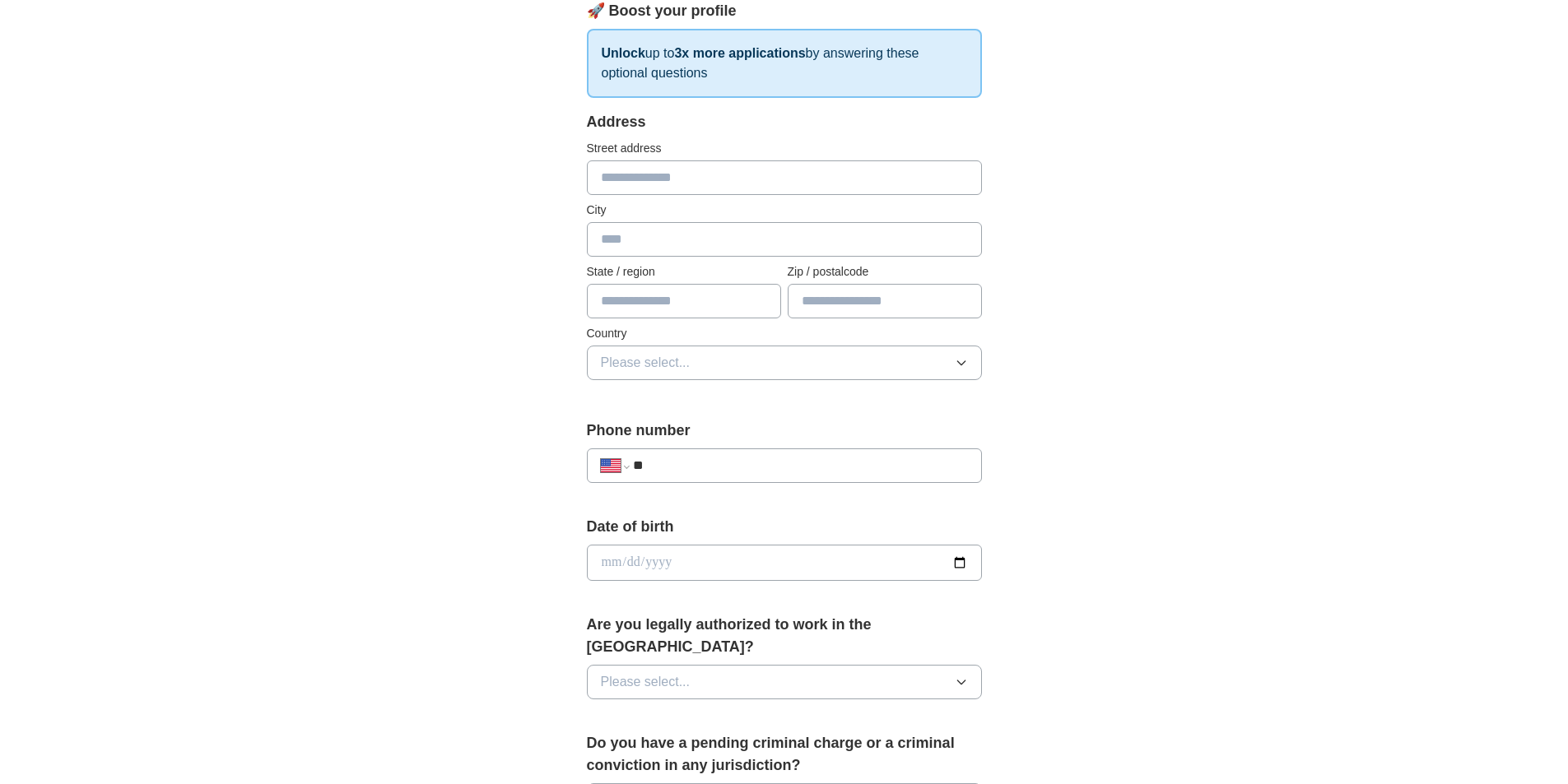
scroll to position [82, 0]
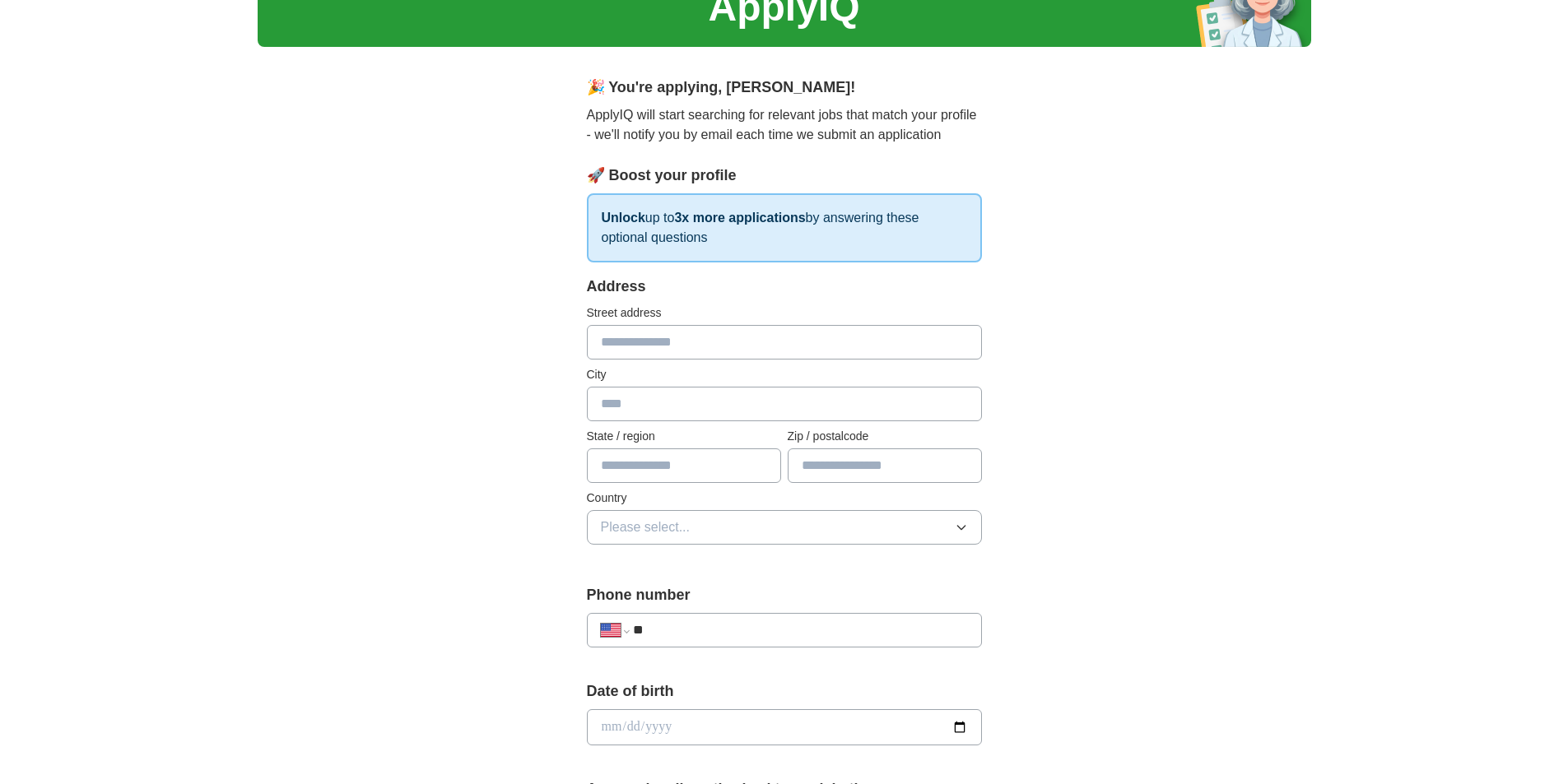
click at [680, 338] on input "text" at bounding box center [784, 342] width 395 height 35
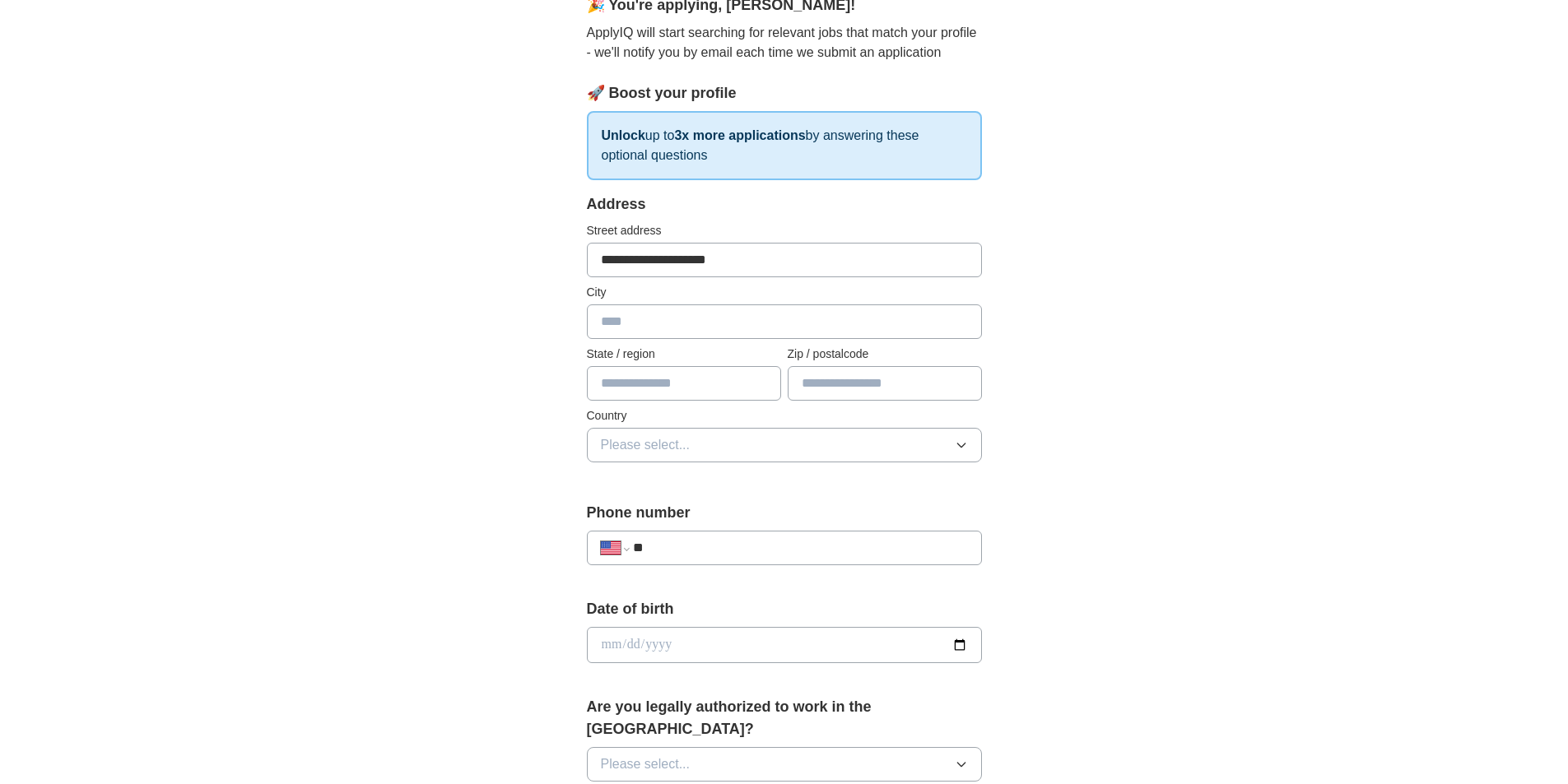
type input "**********"
click at [641, 314] on input "text" at bounding box center [784, 321] width 395 height 35
type input "**********"
type input "*"
click at [894, 379] on input "text" at bounding box center [885, 383] width 194 height 35
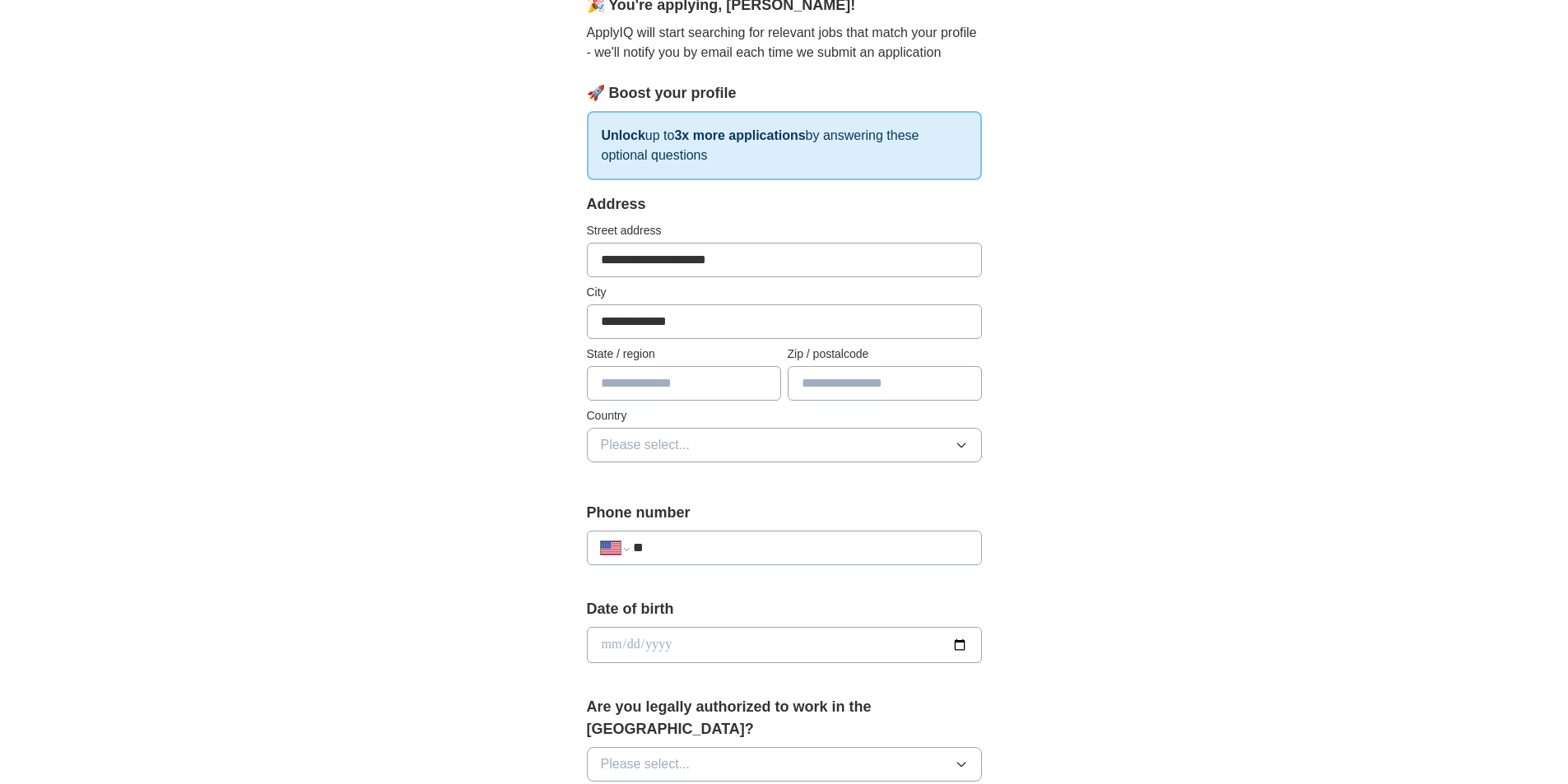
paste input "*****"
type input "*****"
click at [712, 388] on input "text" at bounding box center [683, 383] width 194 height 35
click at [658, 431] on button "Please select..." at bounding box center [784, 445] width 395 height 35
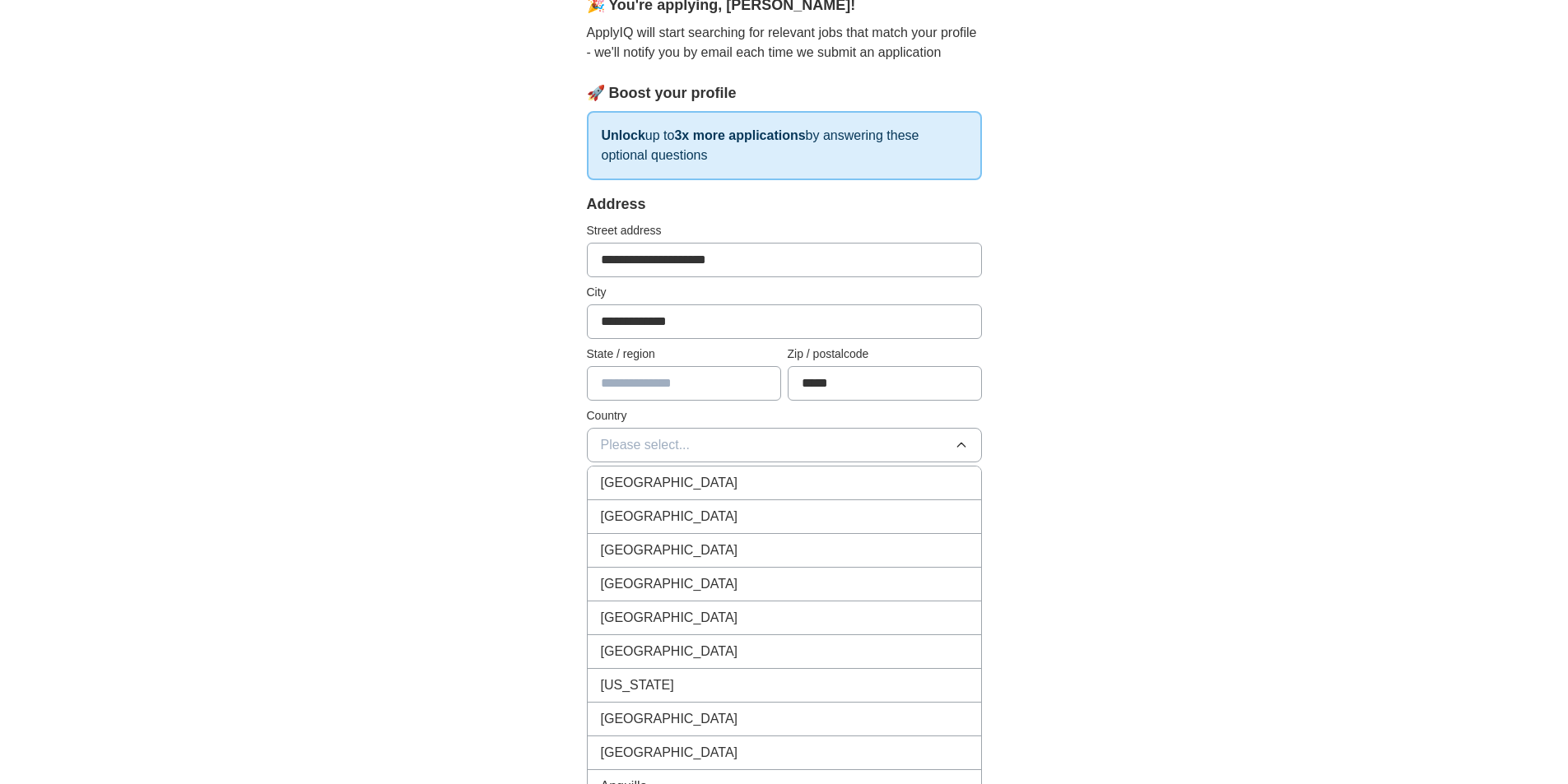
click at [683, 381] on input "text" at bounding box center [683, 383] width 194 height 35
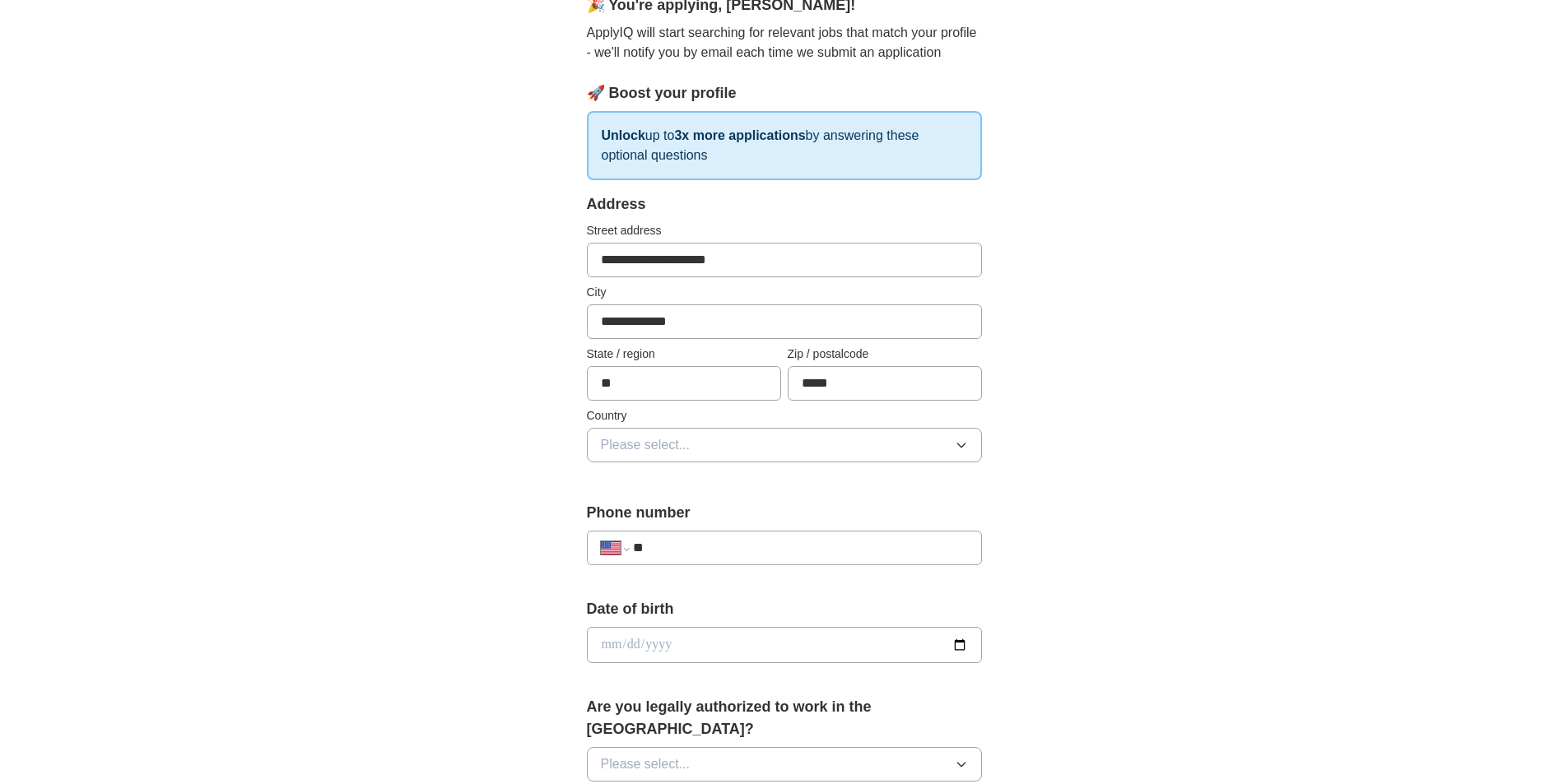
type input "**"
click at [667, 448] on span "Please select..." at bounding box center [645, 445] width 89 height 20
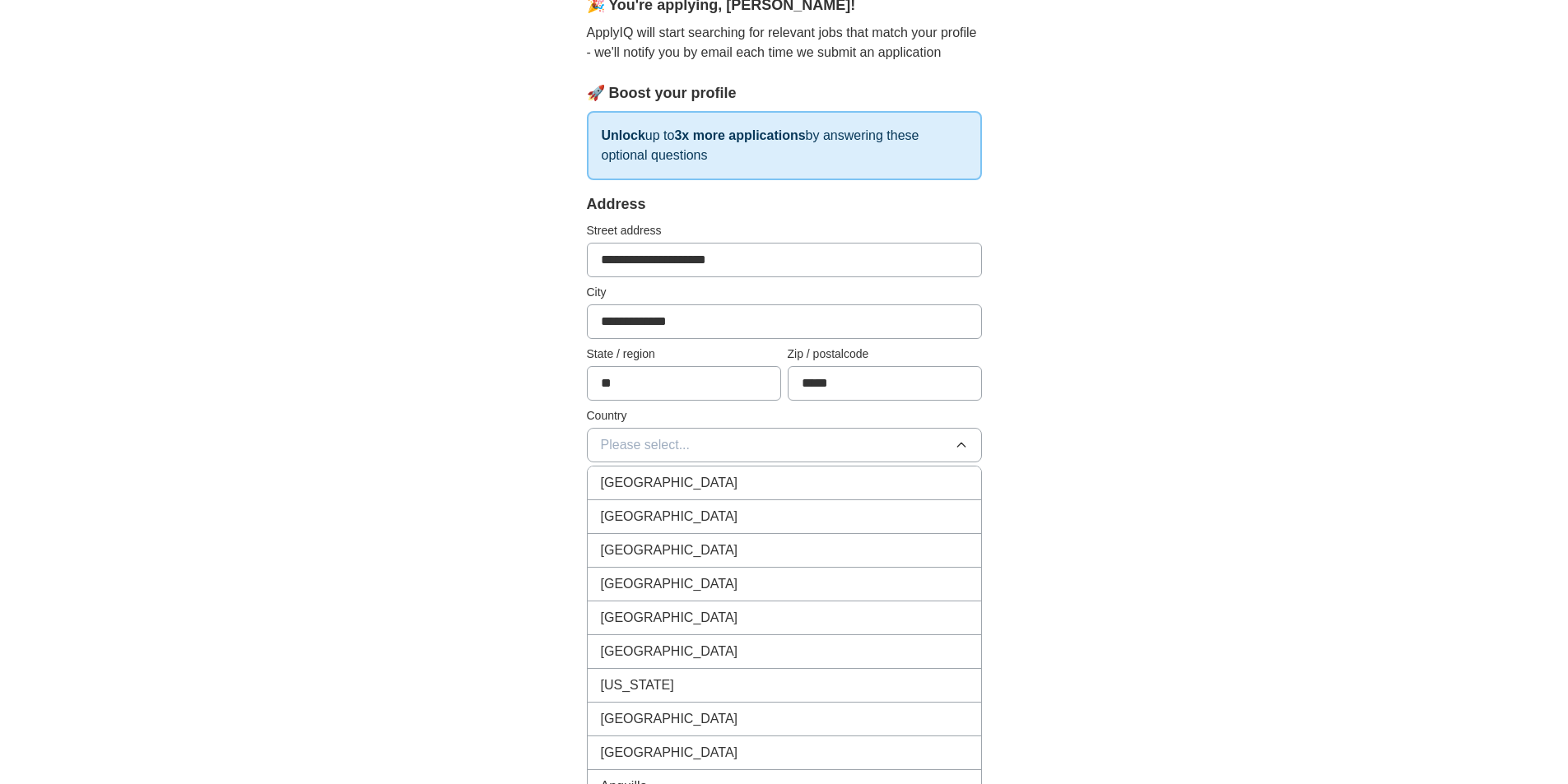
click at [664, 511] on span "[GEOGRAPHIC_DATA]" at bounding box center [669, 516] width 138 height 20
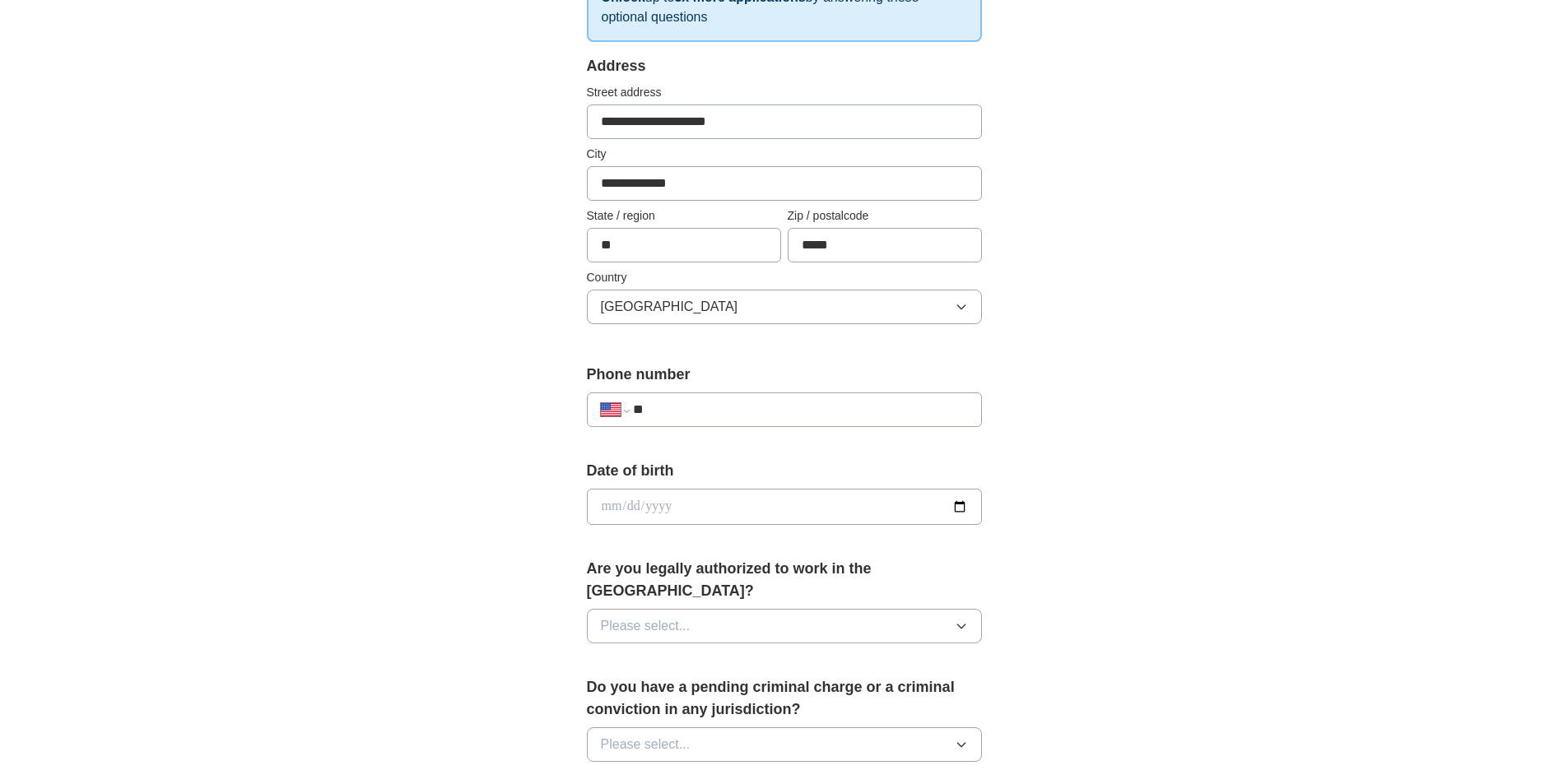
scroll to position [329, 0]
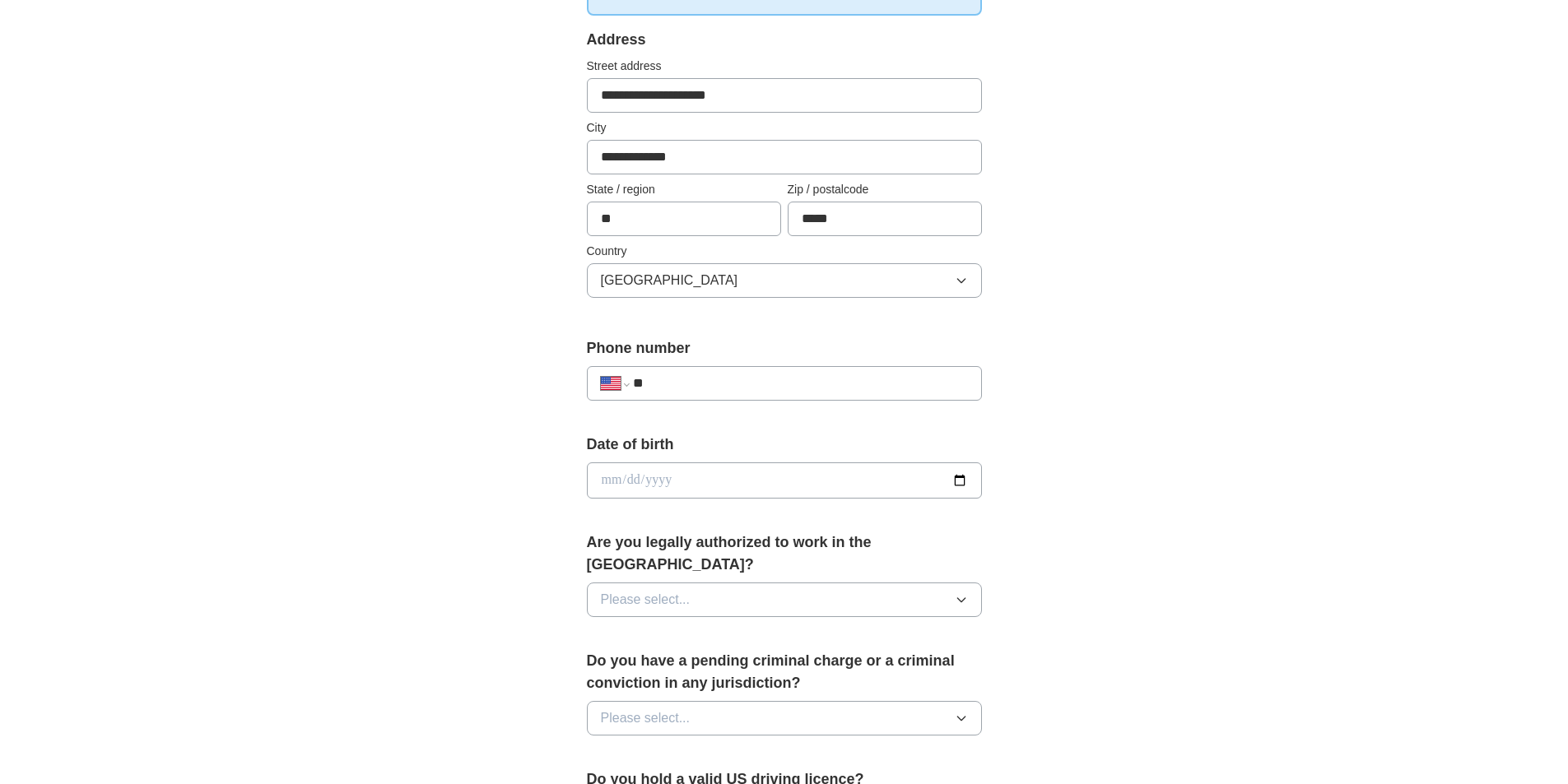
click at [705, 391] on input "**" at bounding box center [800, 383] width 334 height 20
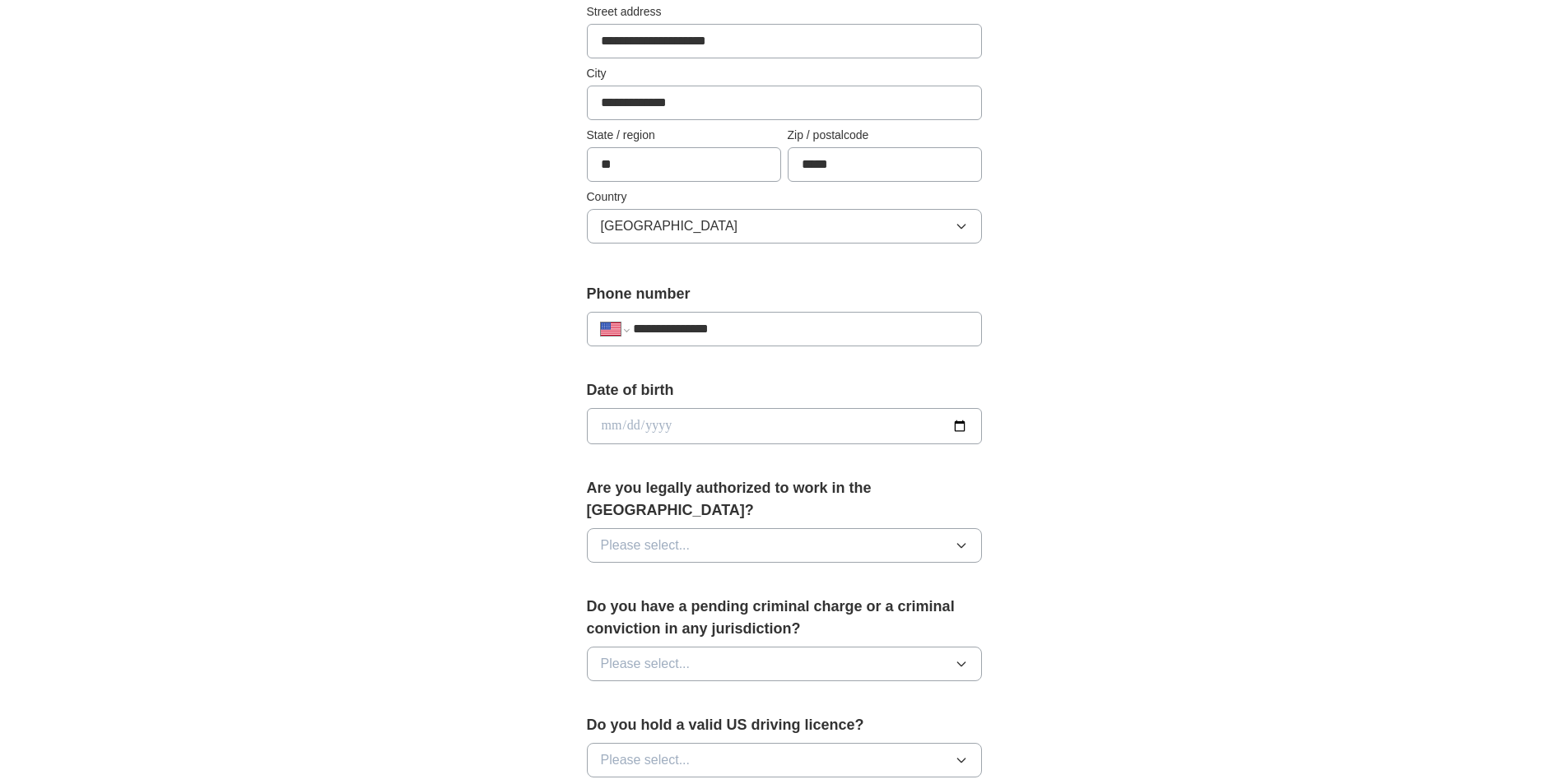
scroll to position [412, 0]
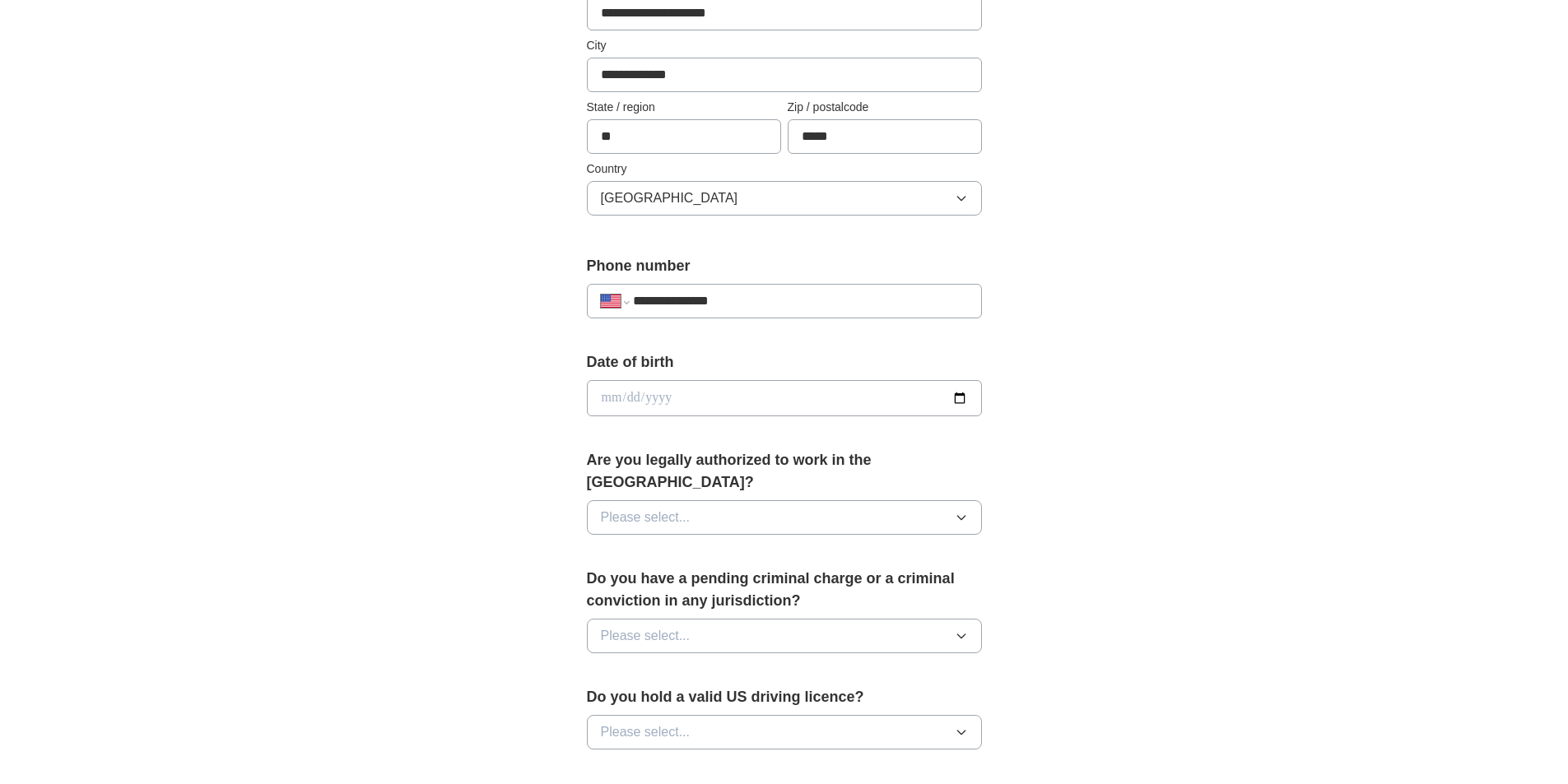
type input "**********"
click at [683, 404] on input "date" at bounding box center [784, 398] width 395 height 37
type input "**********"
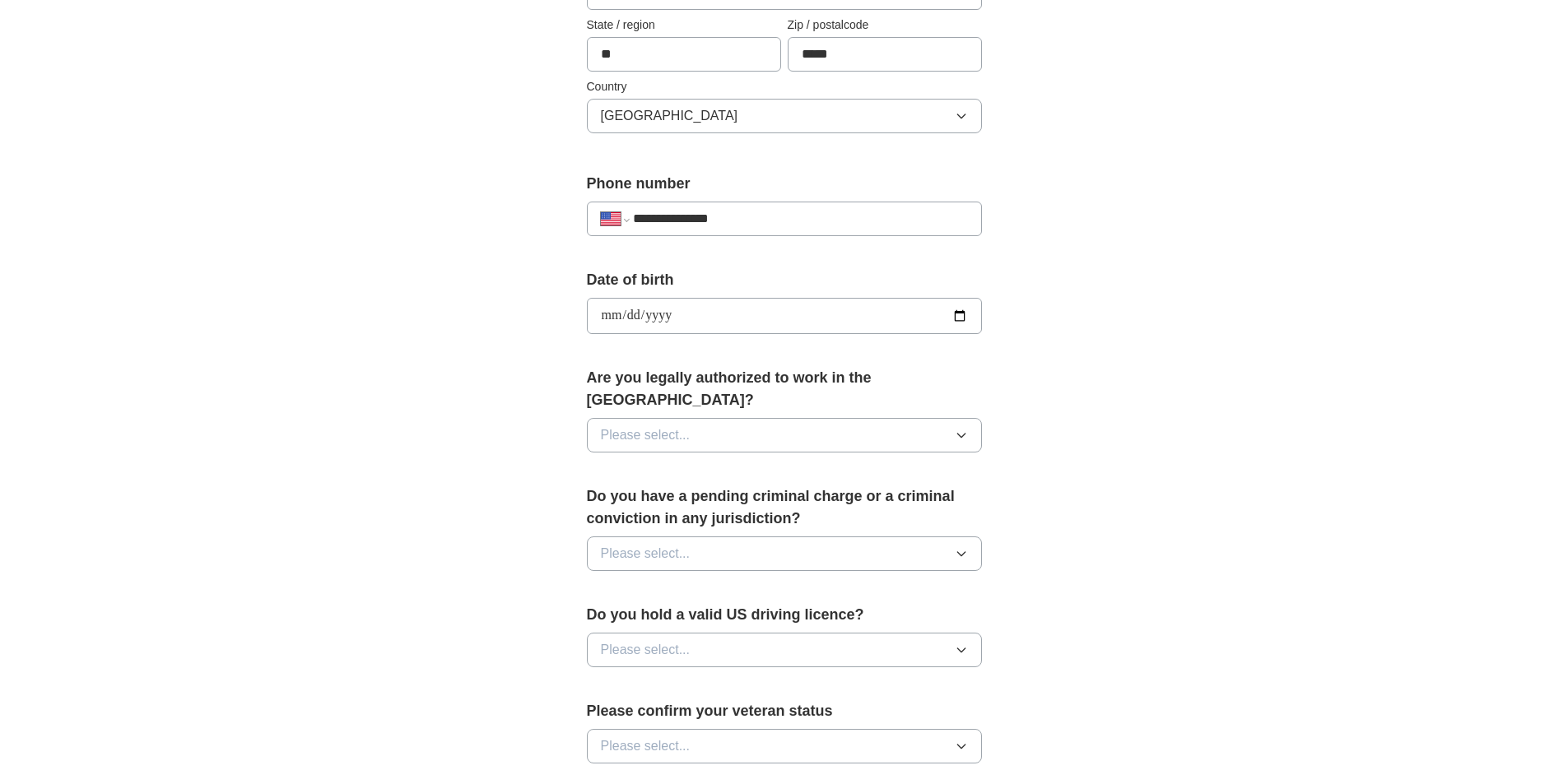
click at [673, 425] on span "Please select..." at bounding box center [645, 435] width 89 height 20
click at [650, 463] on div "Yes" at bounding box center [784, 473] width 367 height 20
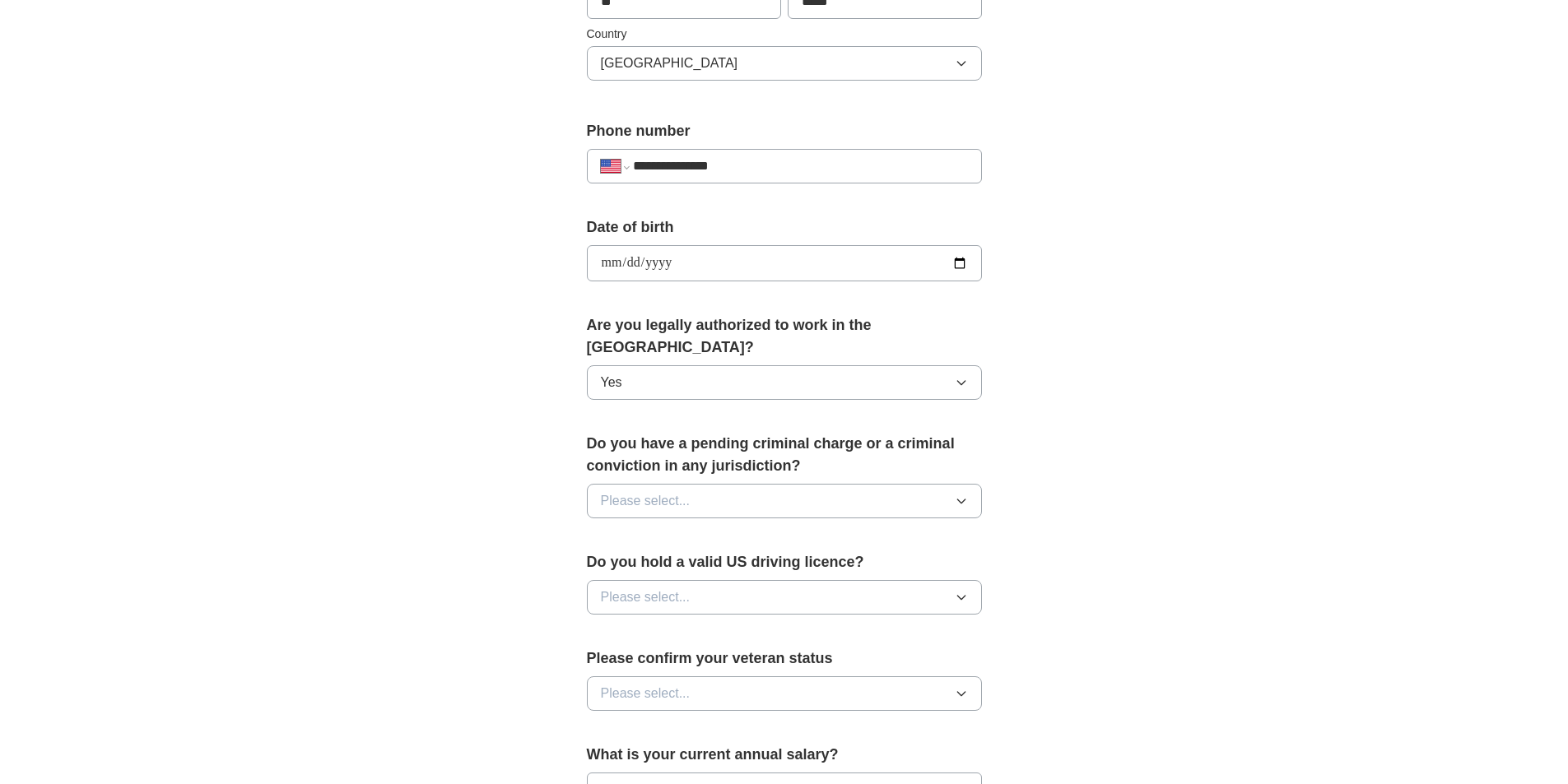
scroll to position [576, 0]
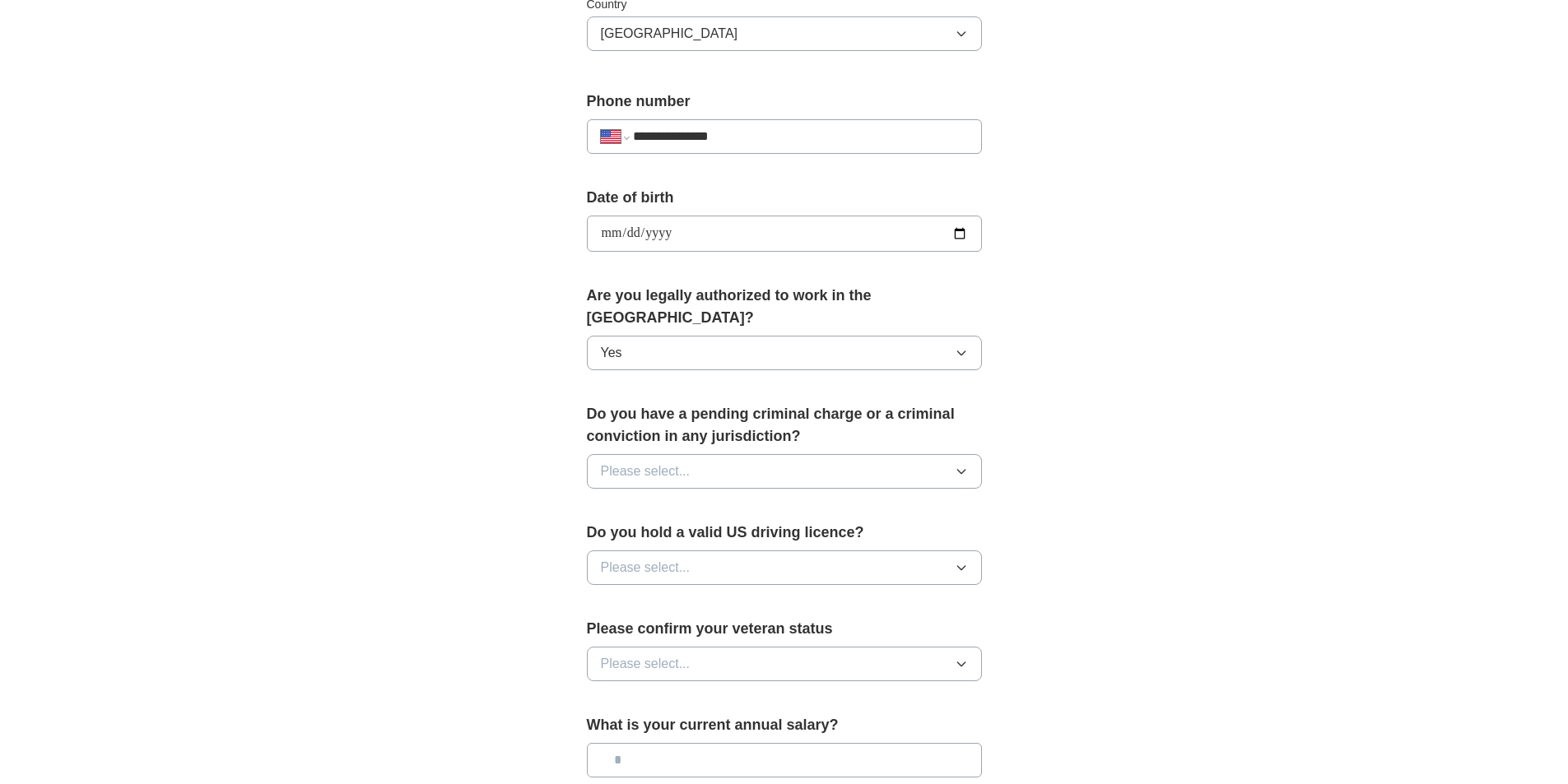
click at [658, 462] on span "Please select..." at bounding box center [645, 471] width 89 height 20
click at [632, 527] on li "No" at bounding box center [784, 544] width 393 height 34
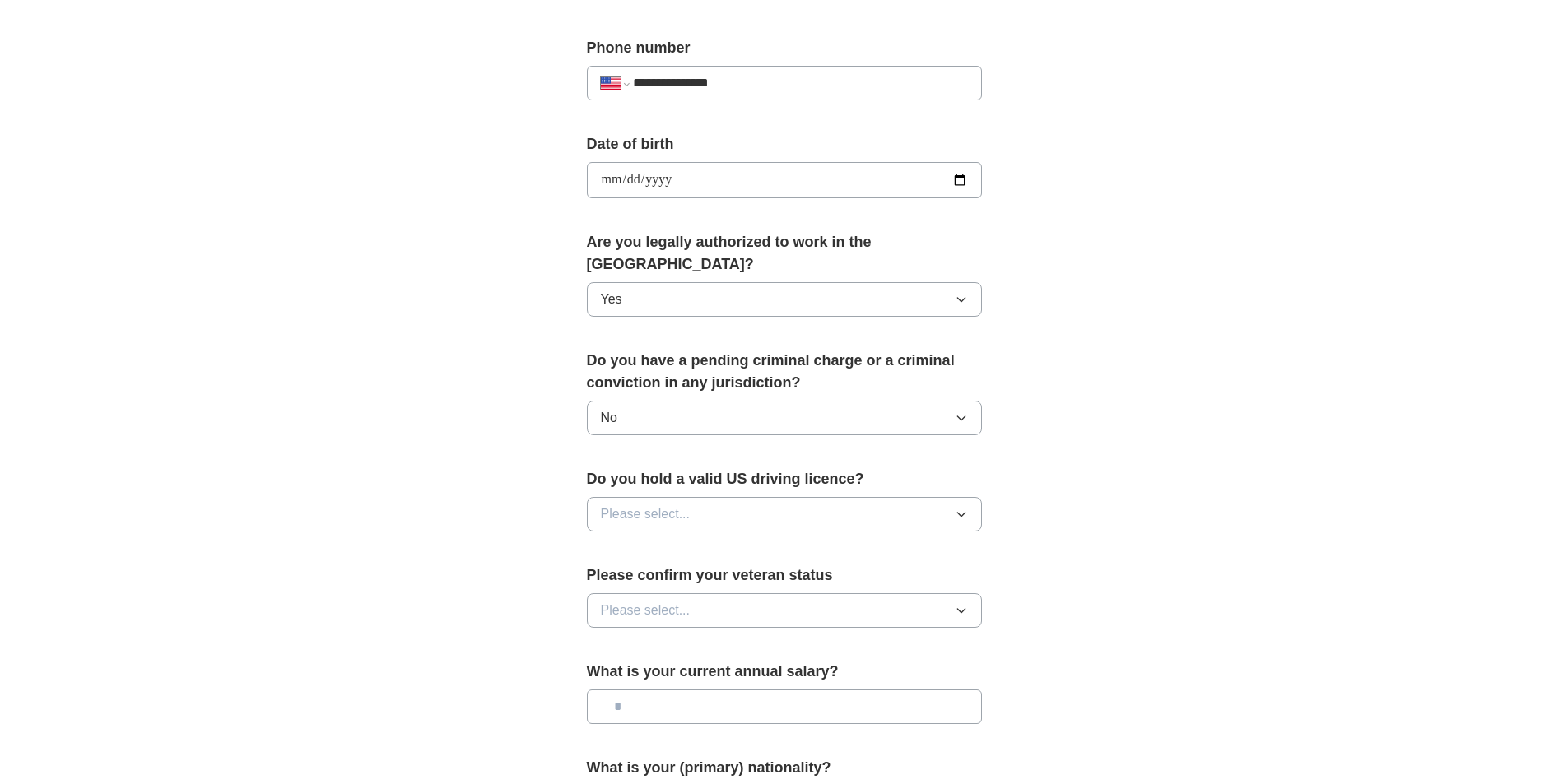
scroll to position [658, 0]
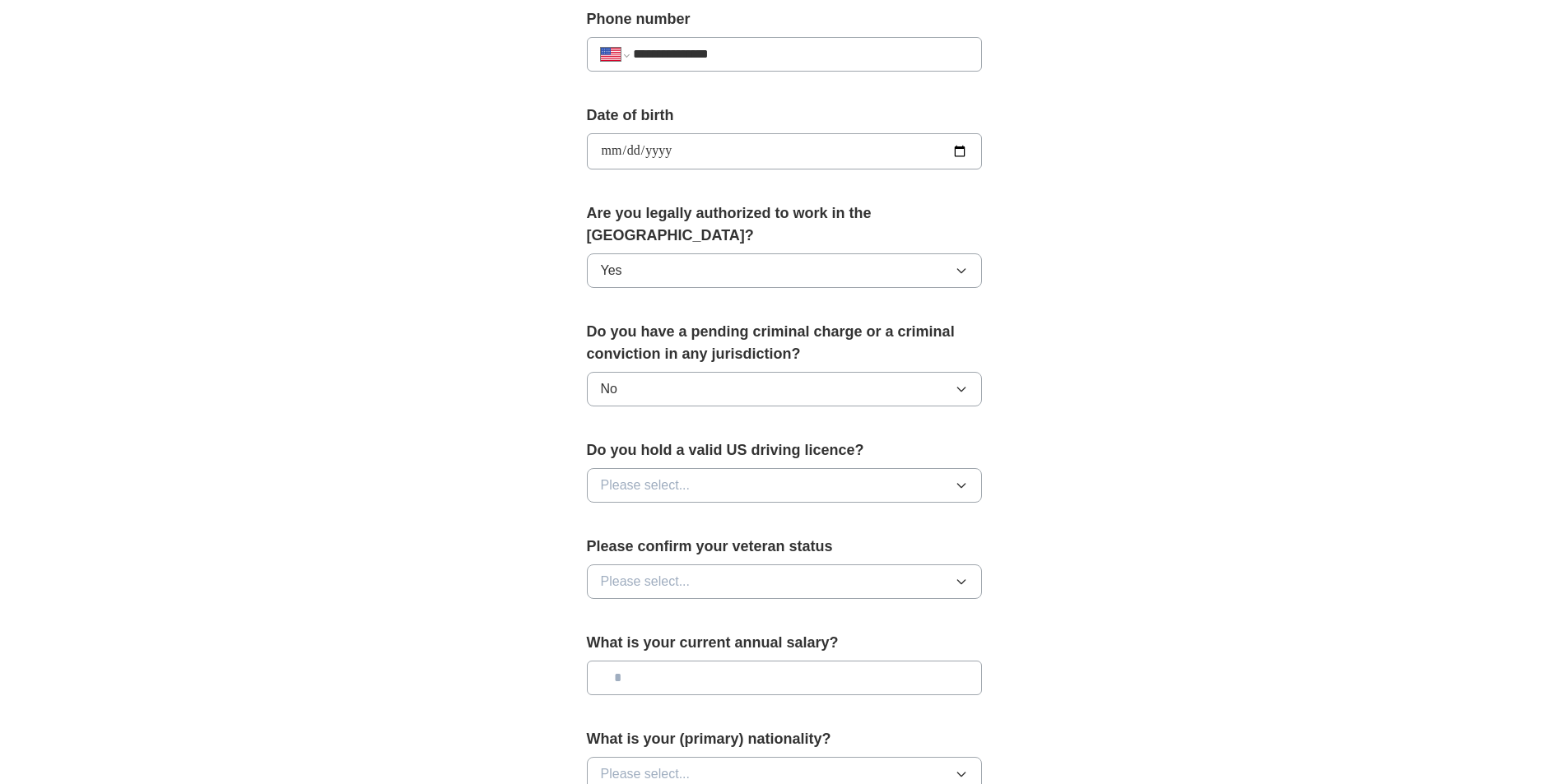
click at [686, 475] on span "Please select..." at bounding box center [645, 485] width 89 height 20
click at [654, 513] on div "Yes" at bounding box center [784, 523] width 367 height 20
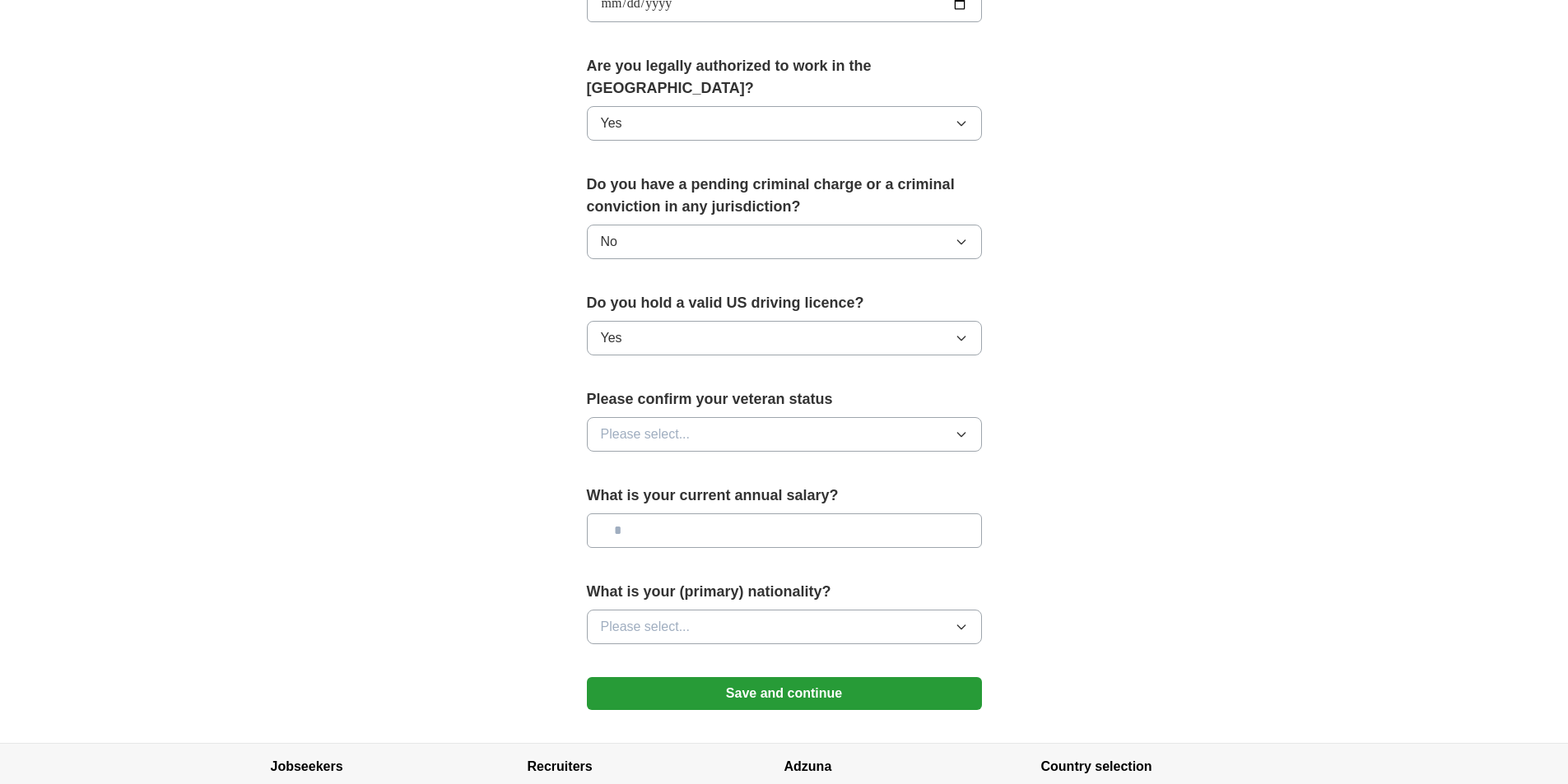
scroll to position [822, 0]
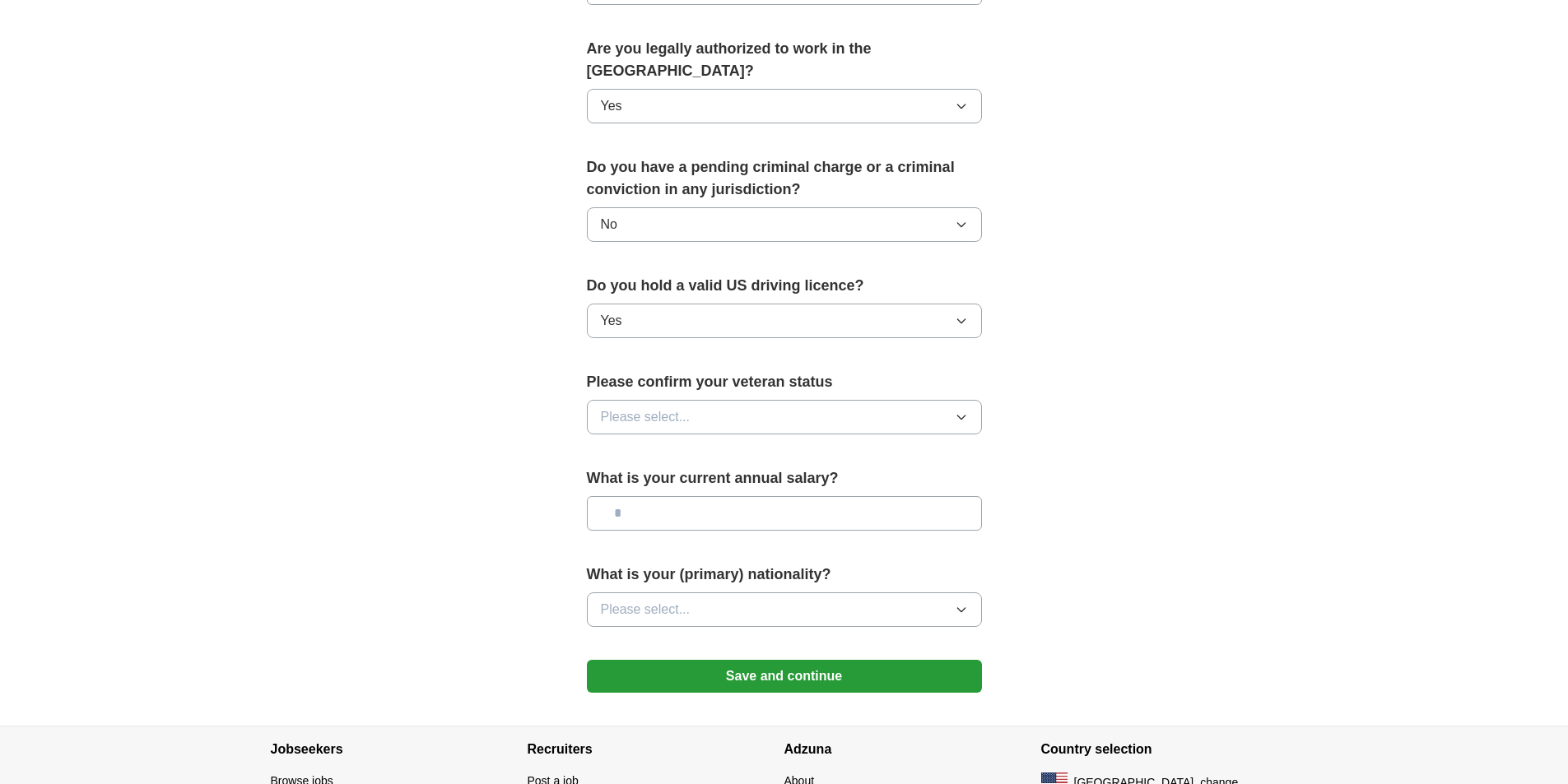
click at [684, 407] on span "Please select..." at bounding box center [645, 417] width 89 height 20
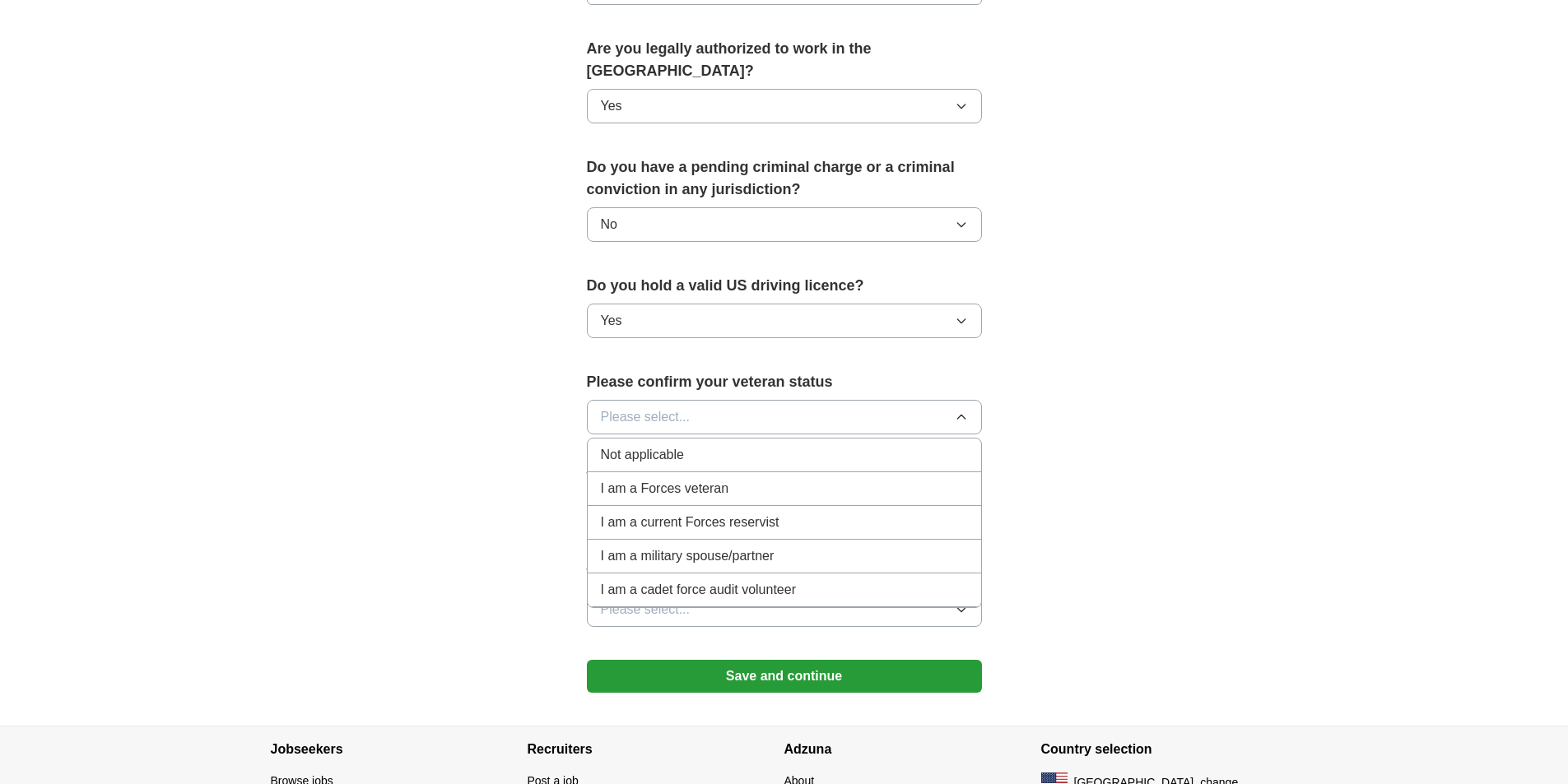
click at [671, 445] on span "Not applicable" at bounding box center [641, 455] width 83 height 20
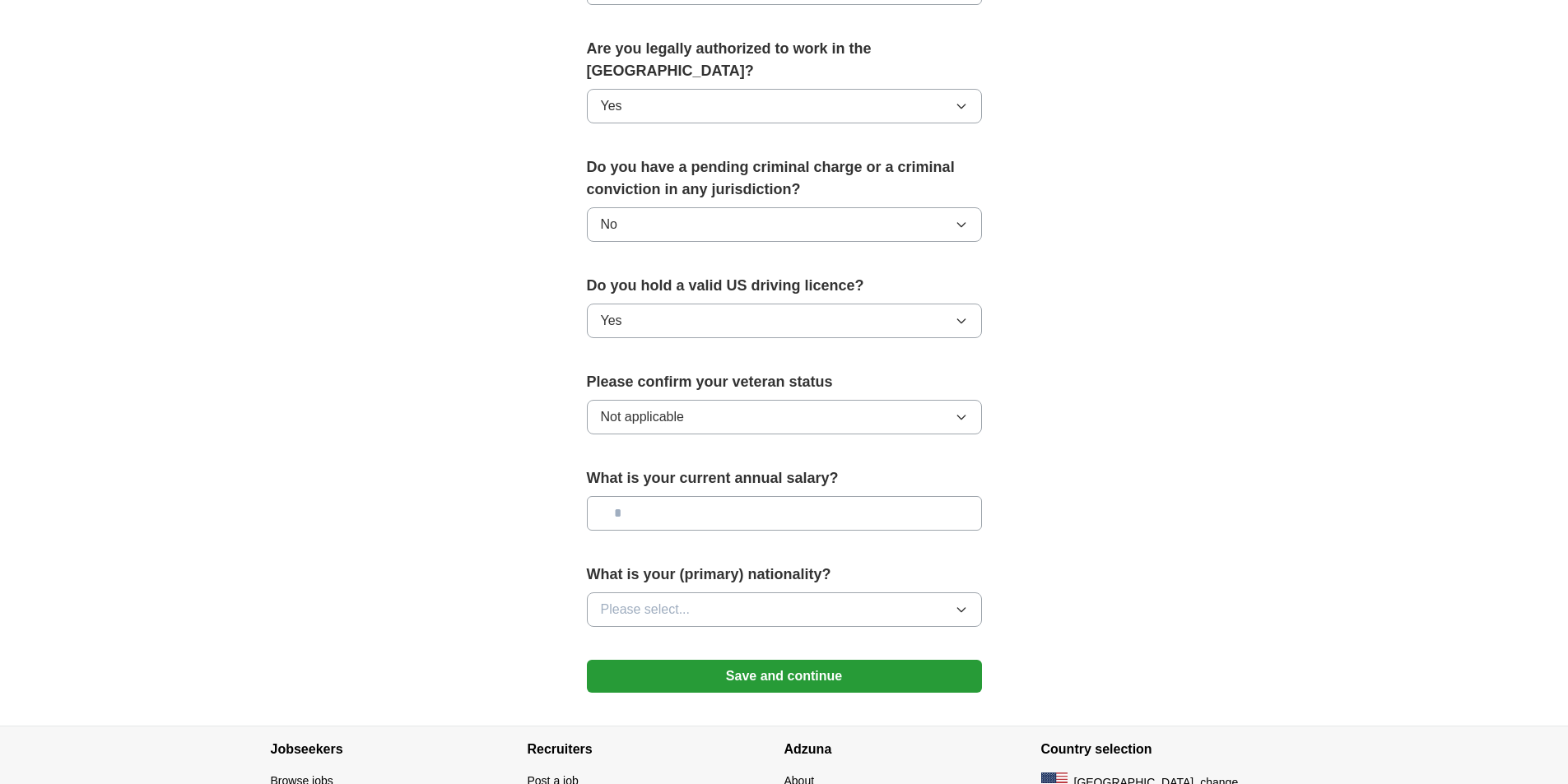
click at [659, 496] on input "text" at bounding box center [784, 513] width 395 height 35
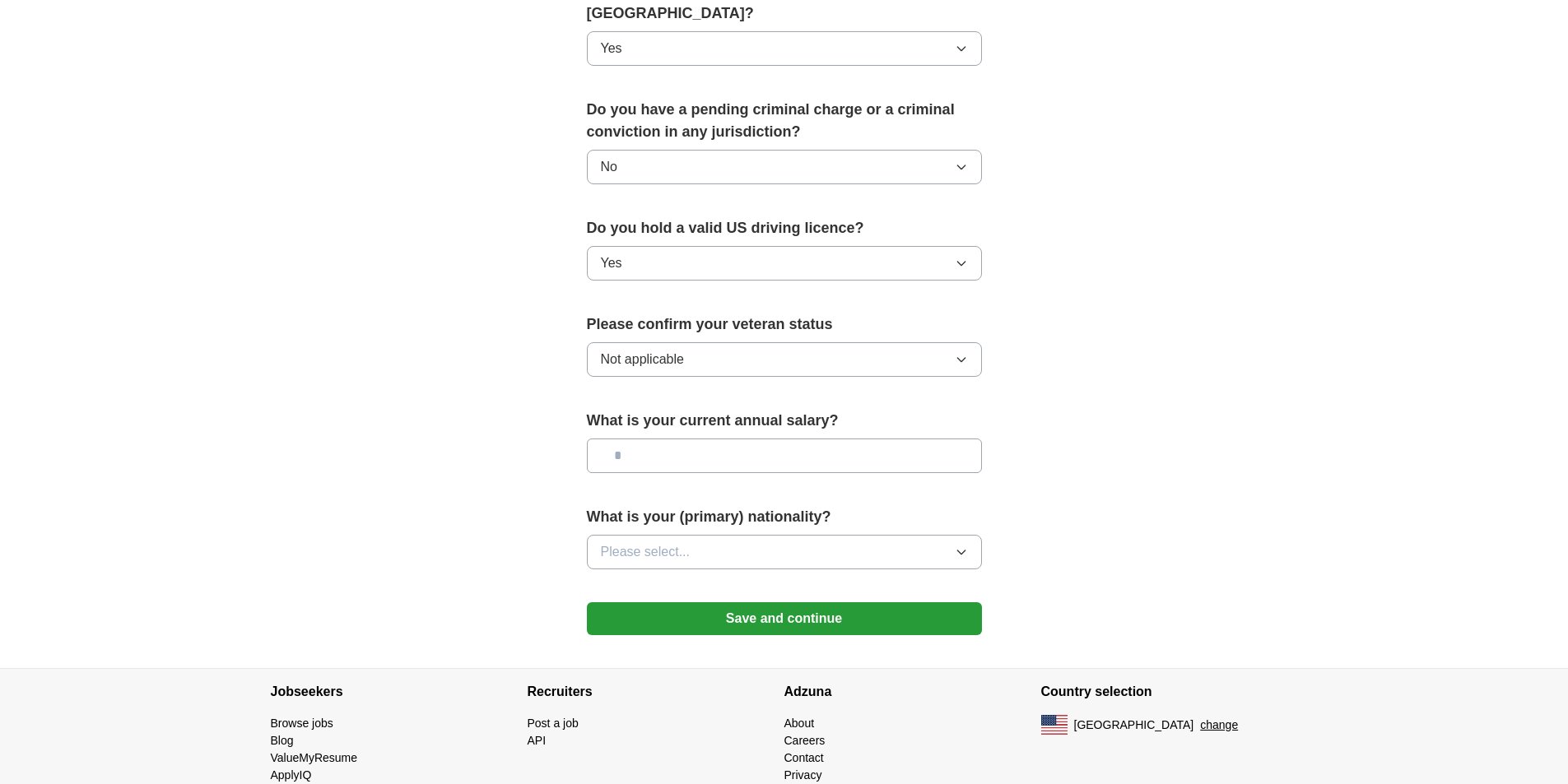
scroll to position [905, 0]
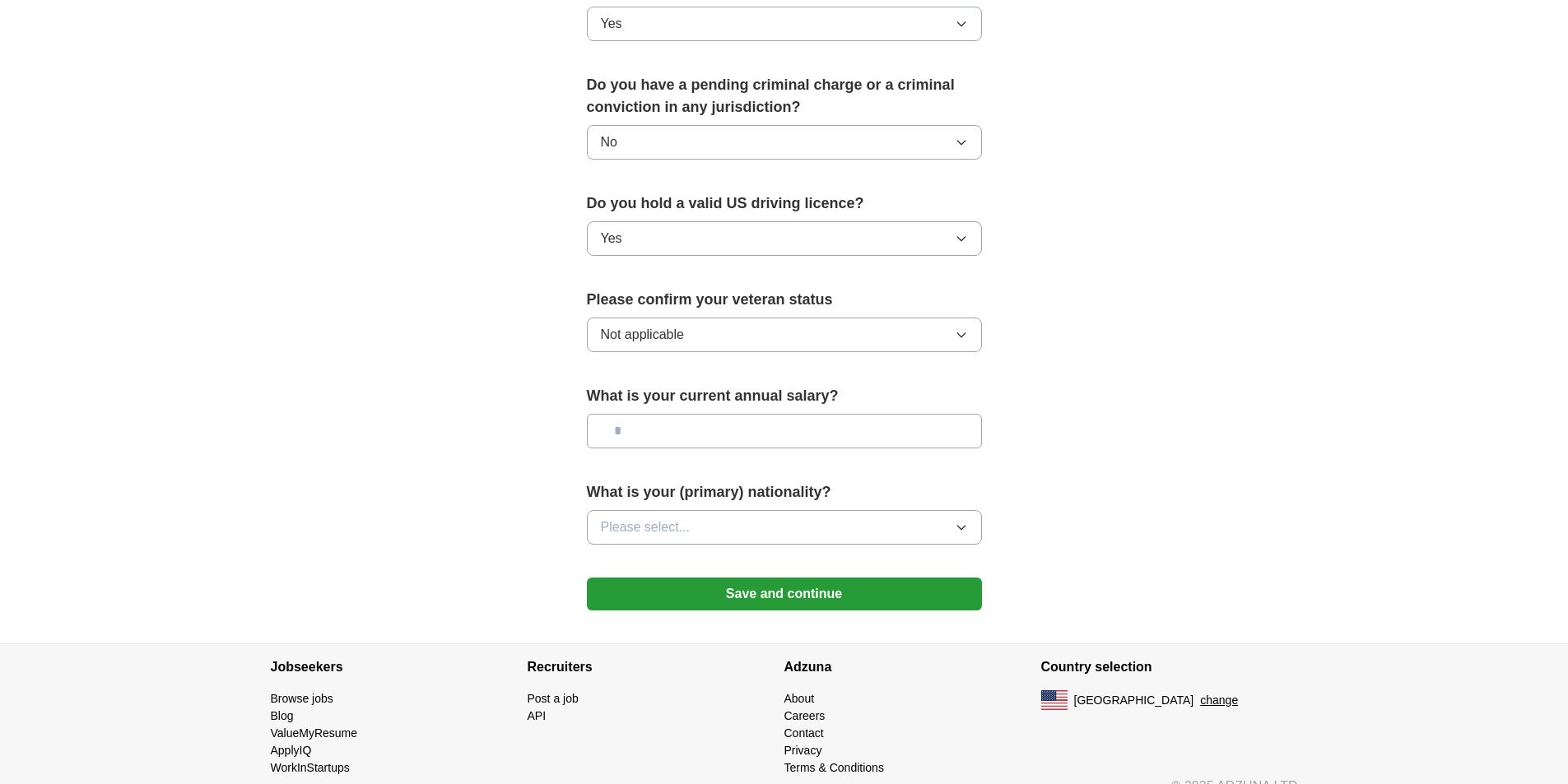
click at [715, 413] on input "text" at bounding box center [784, 430] width 395 height 35
type input "********"
click at [667, 517] on span "Please select..." at bounding box center [645, 527] width 89 height 20
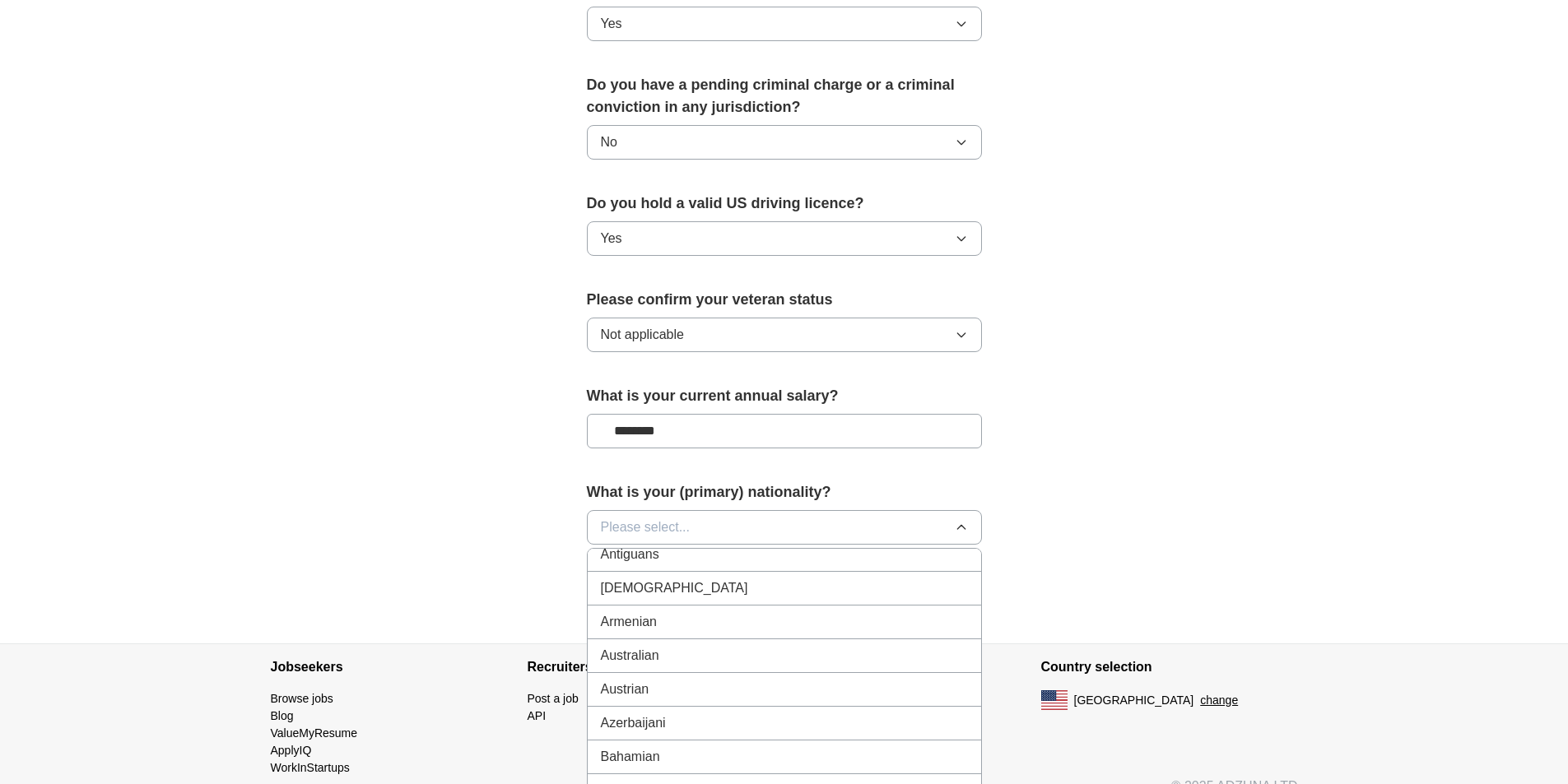
scroll to position [0, 0]
click at [674, 555] on div "American" at bounding box center [784, 565] width 367 height 20
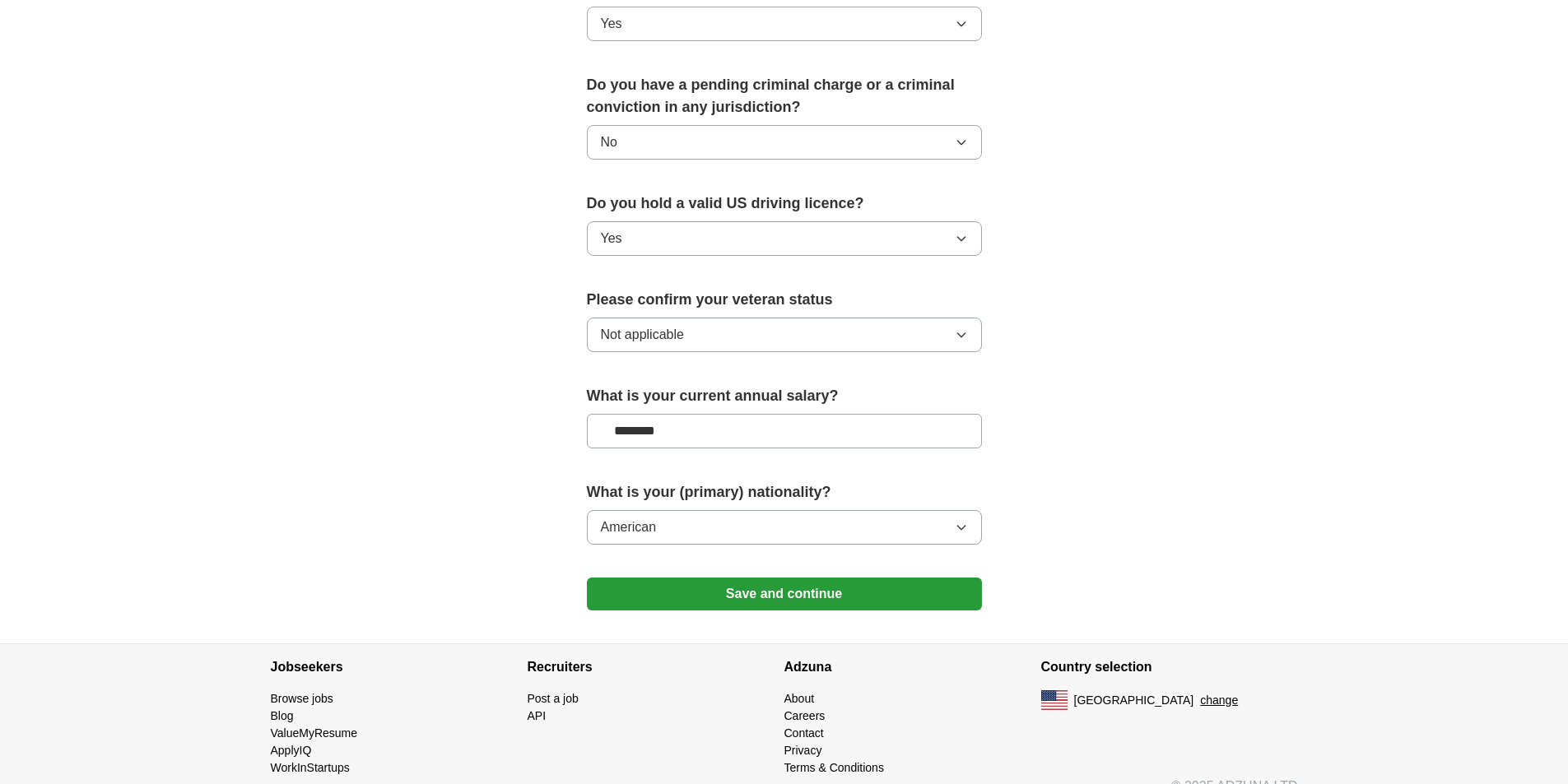
click at [803, 579] on button "Save and continue" at bounding box center [784, 594] width 395 height 33
